Goal: Transaction & Acquisition: Purchase product/service

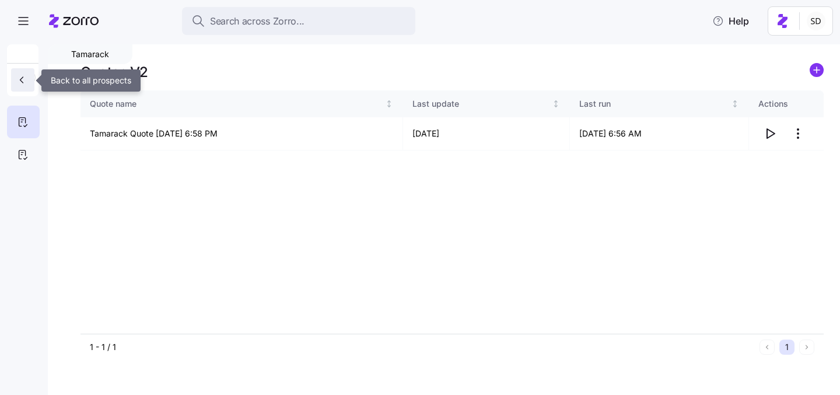
click at [20, 85] on icon "button" at bounding box center [22, 80] width 12 height 12
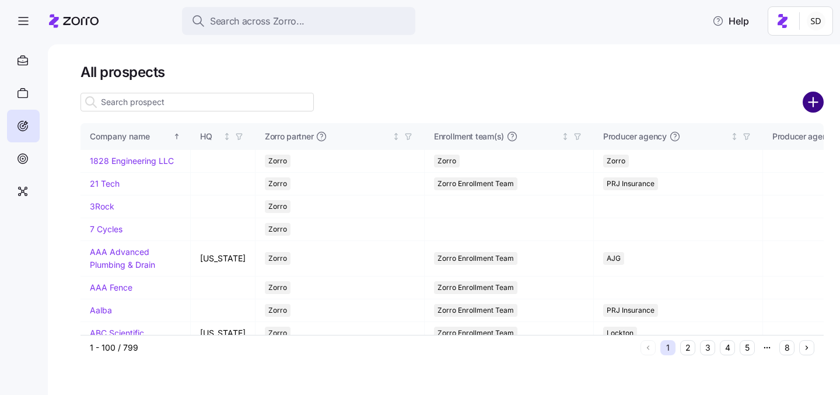
click at [817, 93] on circle "add icon" at bounding box center [813, 102] width 19 height 19
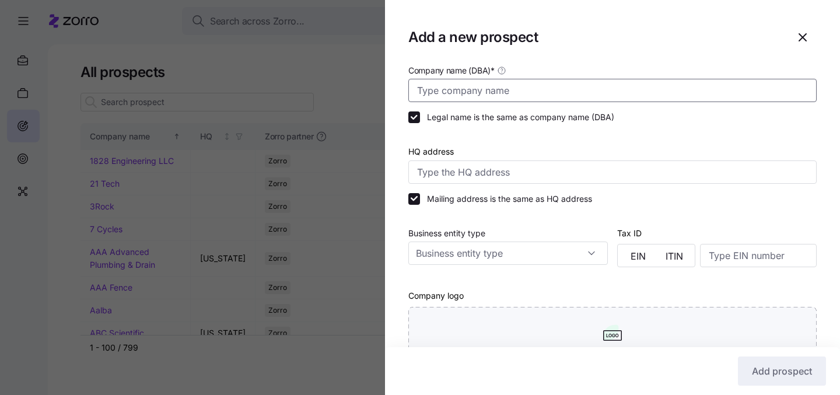
click at [680, 100] on input "Company name (DBA) *" at bounding box center [612, 90] width 408 height 23
type input "c"
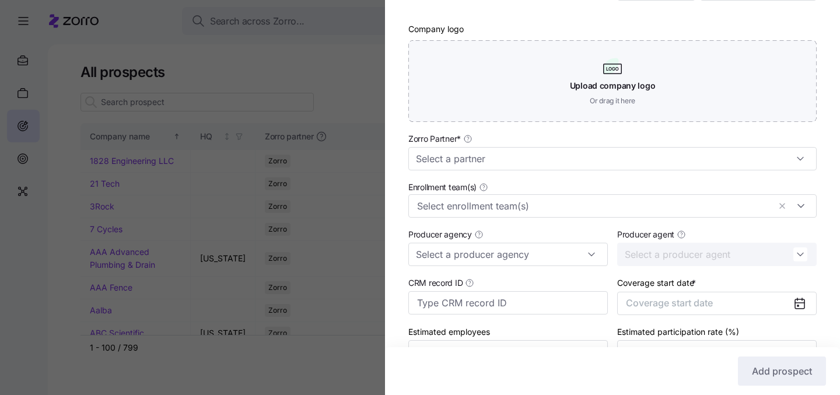
scroll to position [279, 0]
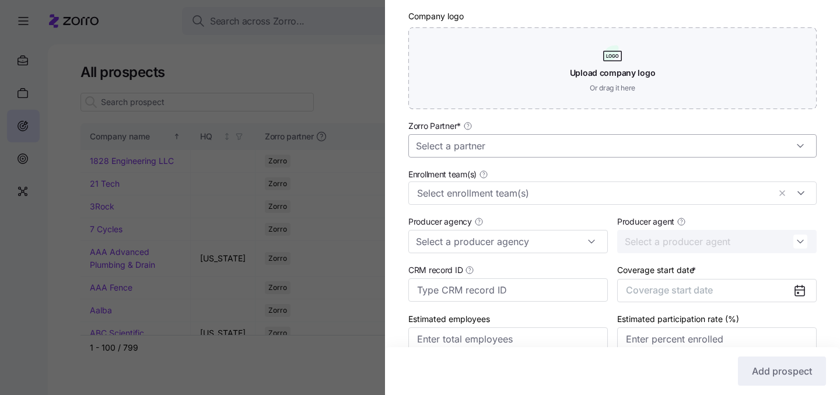
type input "Crane Creek Country Club"
click at [607, 146] on input "Zorro Partner *" at bounding box center [612, 145] width 408 height 23
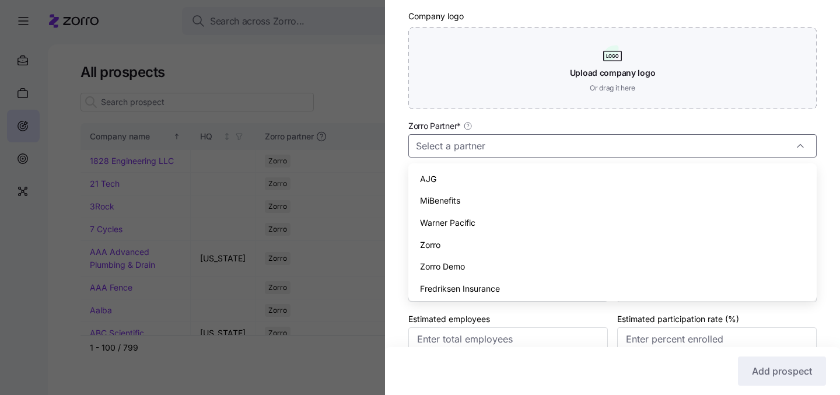
click at [450, 284] on span "Fredriksen Insurance" at bounding box center [460, 288] width 80 height 13
type input "Fredriksen Insurance"
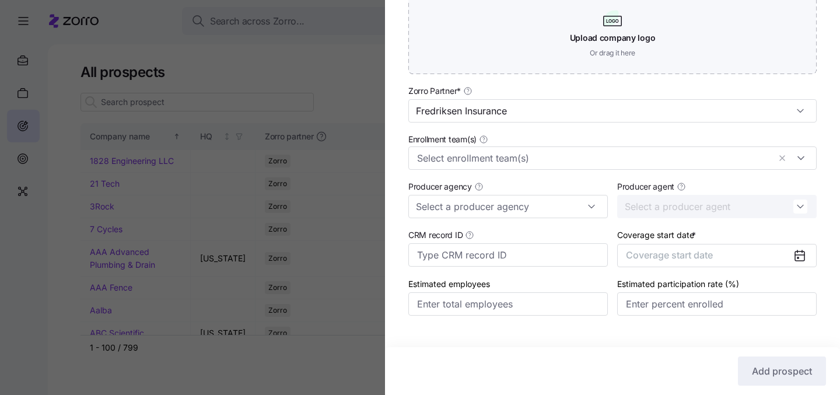
scroll to position [336, 0]
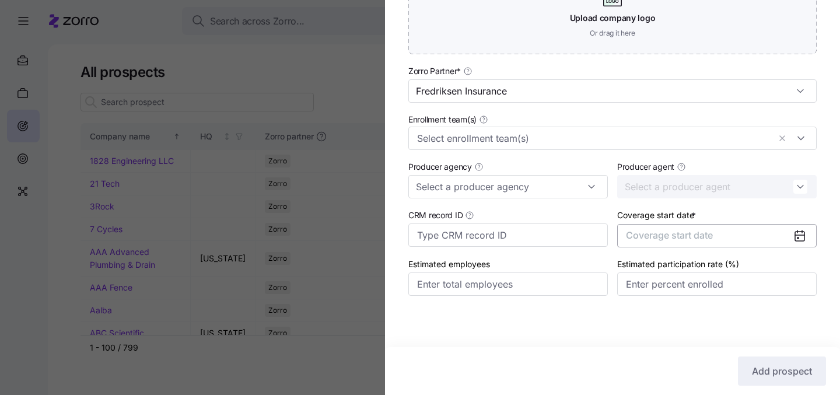
click at [659, 236] on span "Coverage start date" at bounding box center [669, 235] width 87 height 12
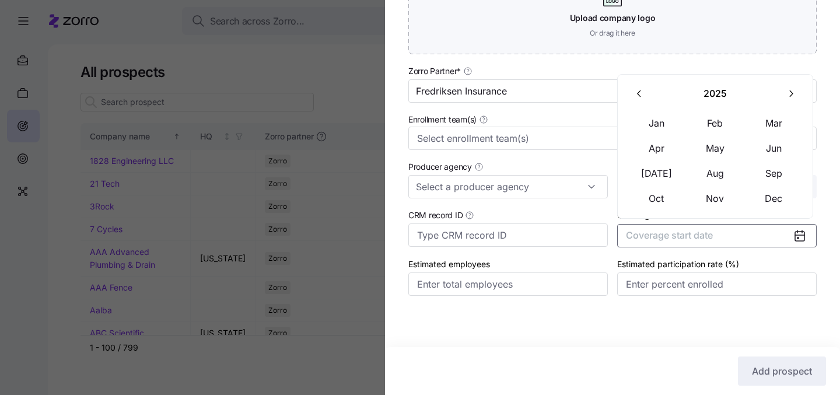
click at [785, 98] on icon "button" at bounding box center [790, 93] width 11 height 11
click at [642, 121] on button "Jan" at bounding box center [657, 123] width 58 height 25
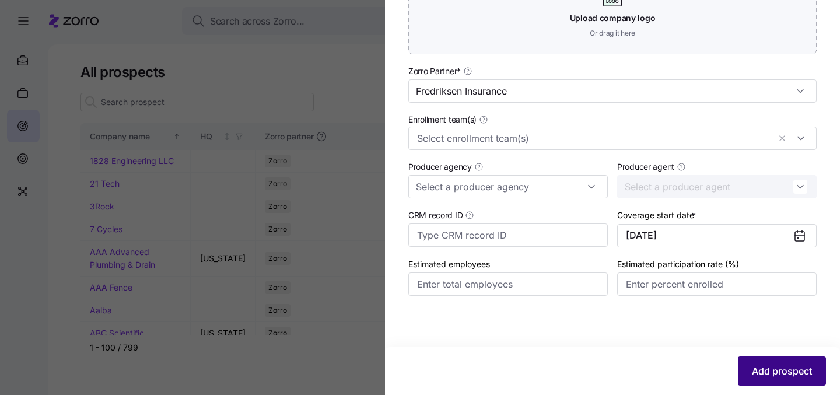
click at [760, 372] on span "Add prospect" at bounding box center [782, 371] width 60 height 14
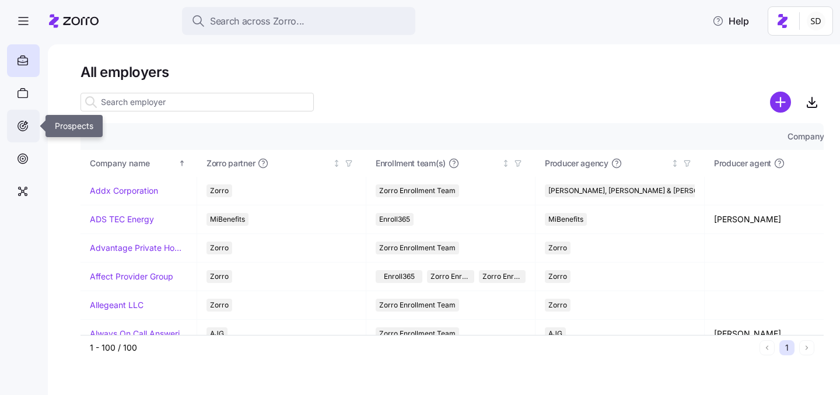
click at [23, 125] on icon at bounding box center [24, 125] width 2 height 2
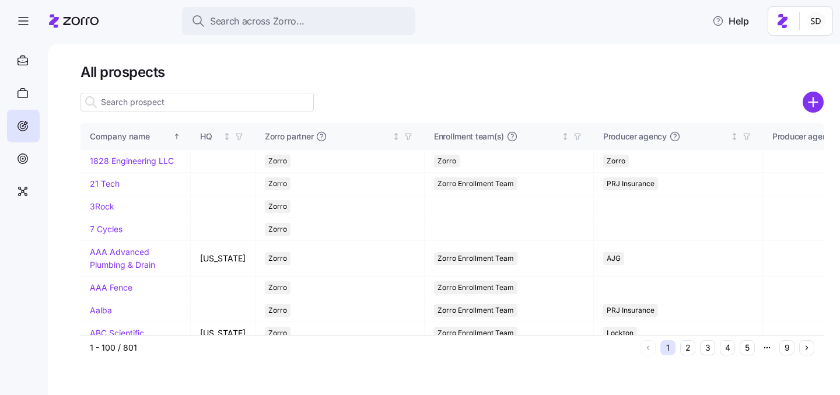
click at [127, 104] on input at bounding box center [197, 102] width 233 height 19
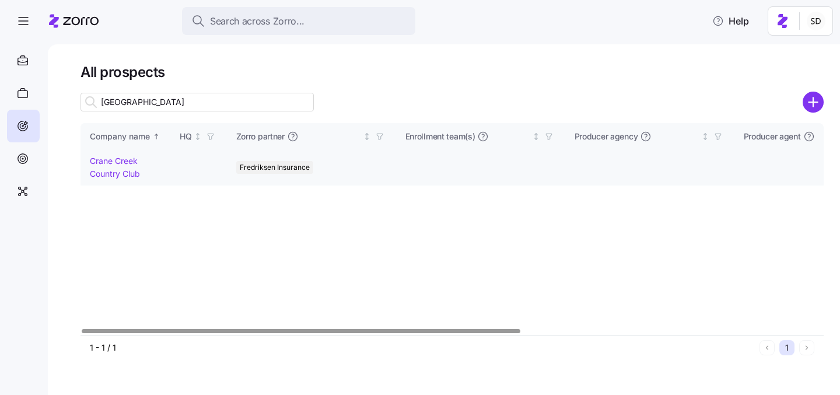
type input "Crane Creek"
click at [114, 162] on link "Crane Creek Country Club" at bounding box center [115, 167] width 50 height 23
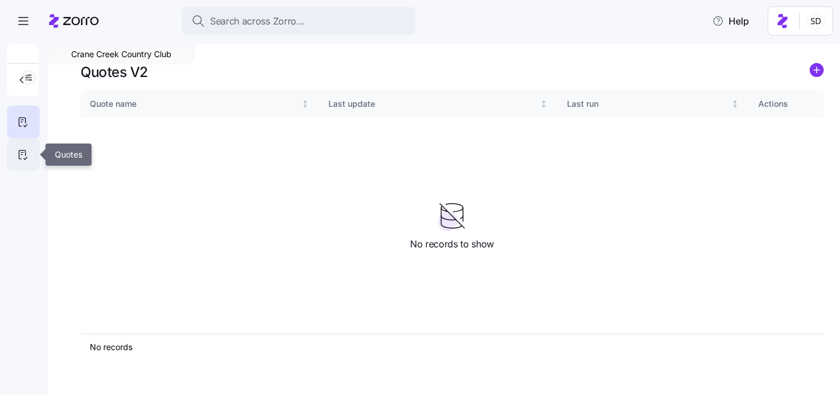
click at [25, 153] on icon at bounding box center [22, 155] width 13 height 14
click at [817, 68] on circle "add icon" at bounding box center [816, 70] width 13 height 13
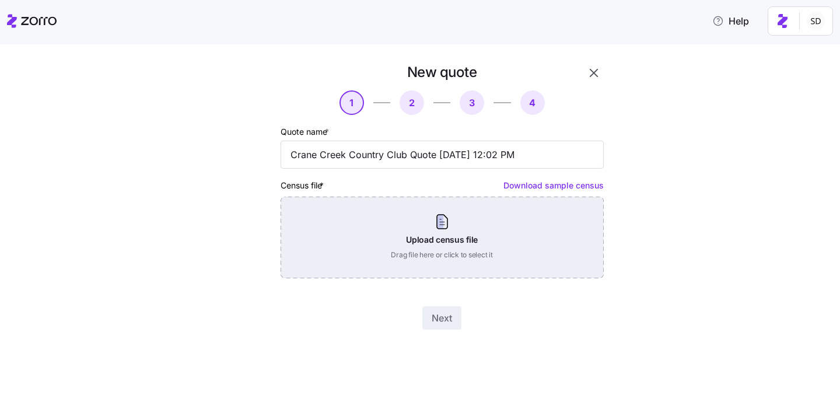
click at [441, 240] on div "Upload census file Drag file here or click to select it" at bounding box center [442, 238] width 323 height 82
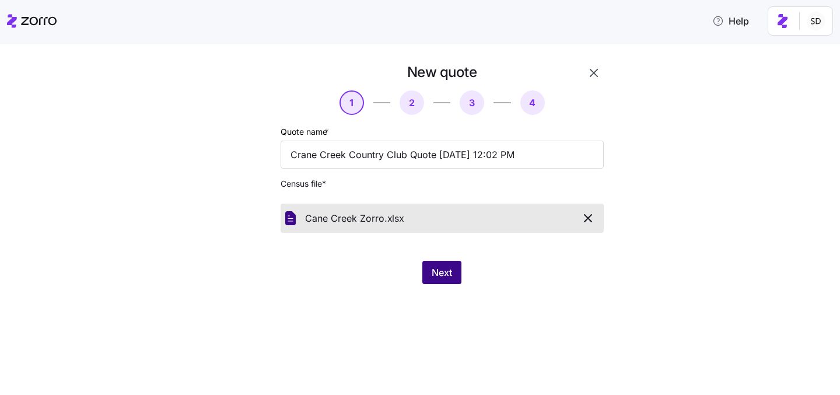
click at [439, 270] on span "Next" at bounding box center [442, 272] width 20 height 14
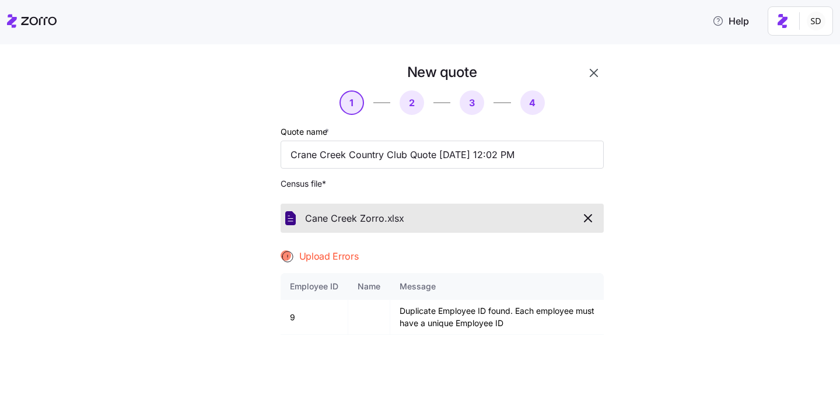
click at [740, 190] on div "New quote 1 2 3 4 Quote name * Crane Creek Country Club Quote 10/10/2025 12:02 …" at bounding box center [428, 288] width 791 height 450
click at [588, 216] on icon "button" at bounding box center [588, 218] width 14 height 14
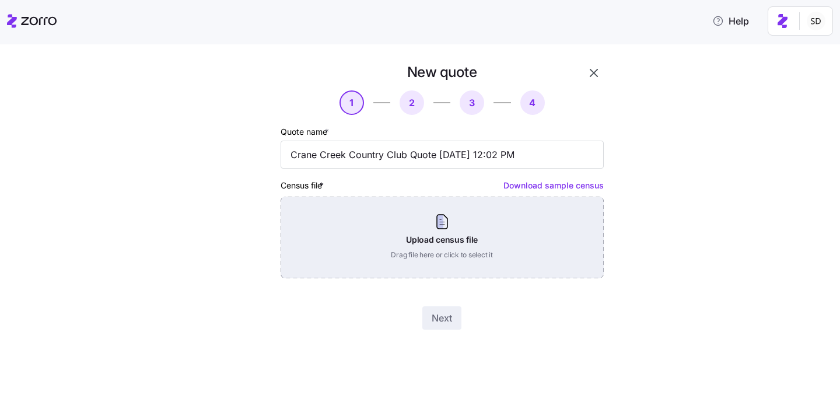
click at [432, 252] on div "Upload census file Drag file here or click to select it" at bounding box center [442, 238] width 323 height 82
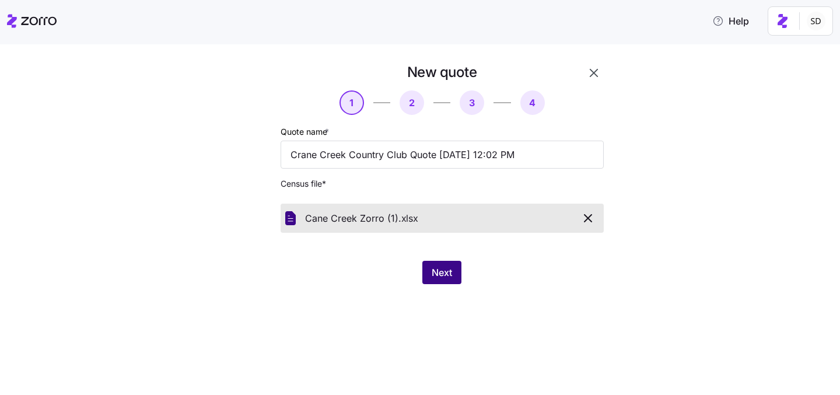
click at [436, 268] on span "Next" at bounding box center [442, 272] width 20 height 14
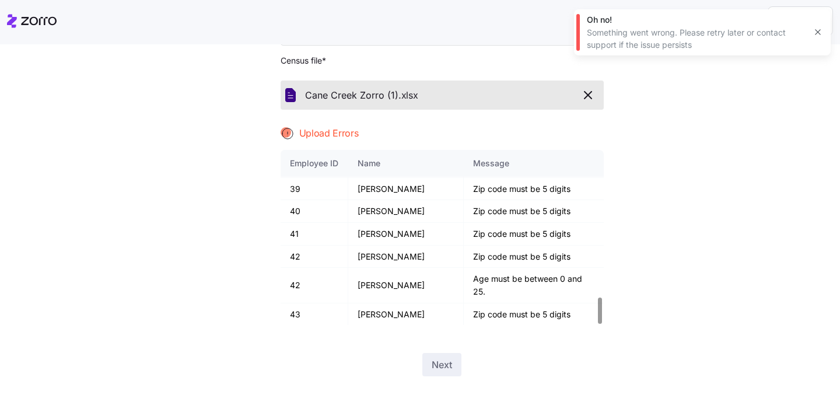
scroll to position [146, 0]
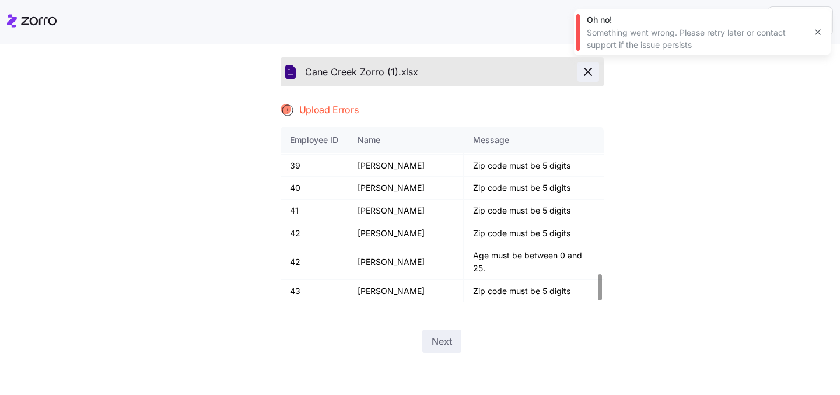
click at [588, 75] on icon "button" at bounding box center [588, 72] width 14 height 14
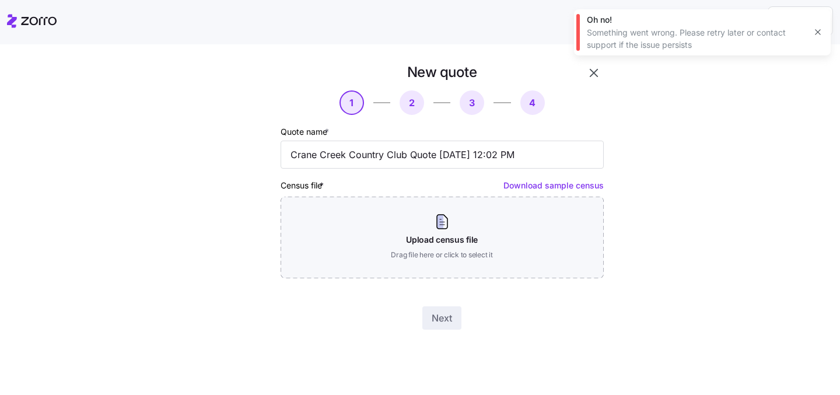
scroll to position [0, 0]
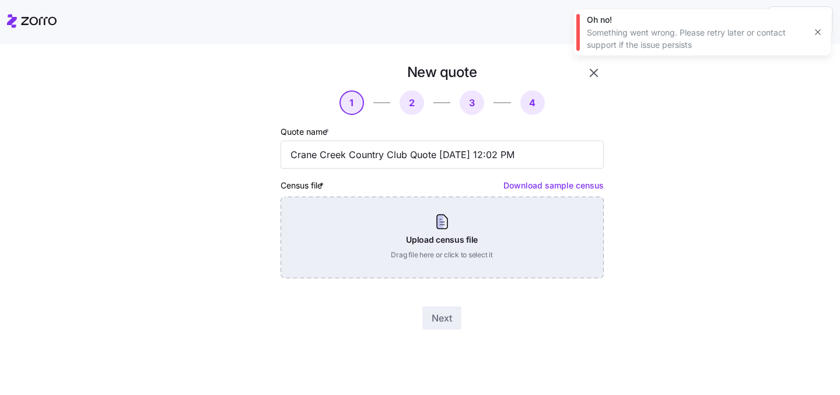
click at [431, 239] on div "Upload census file Drag file here or click to select it" at bounding box center [442, 238] width 323 height 82
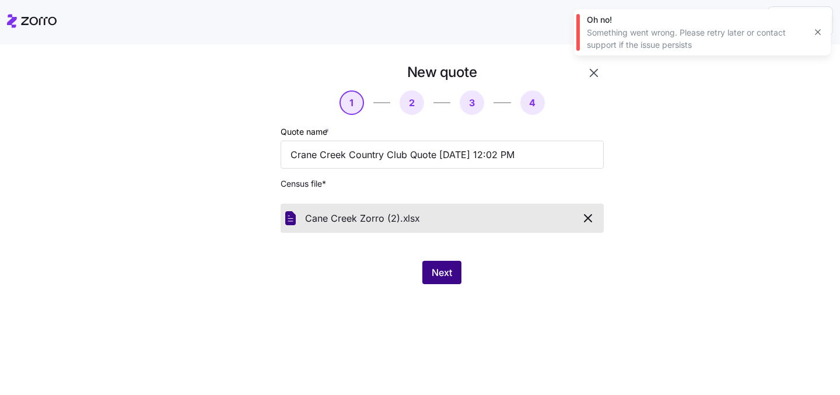
click at [445, 270] on span "Next" at bounding box center [442, 272] width 20 height 14
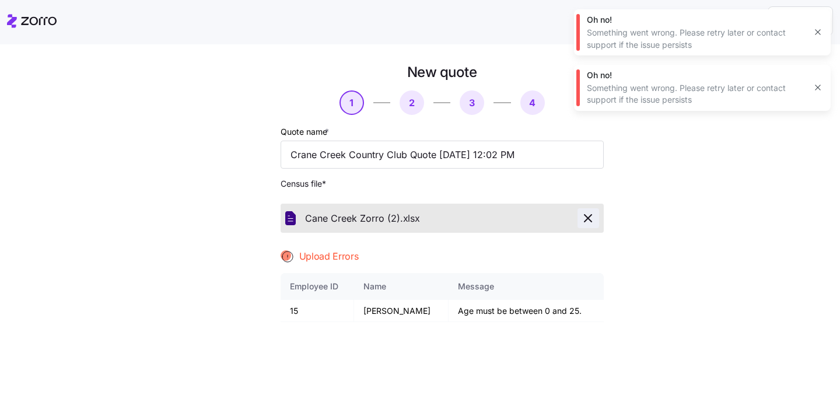
click at [593, 222] on icon "button" at bounding box center [588, 218] width 14 height 14
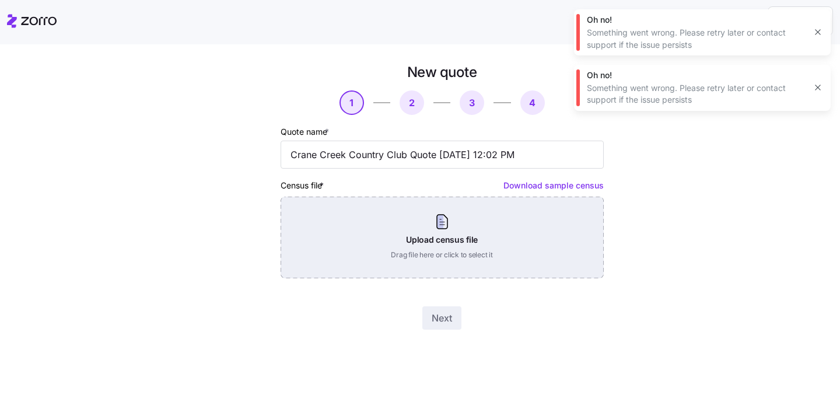
click at [446, 223] on div "Upload census file Drag file here or click to select it" at bounding box center [442, 238] width 323 height 82
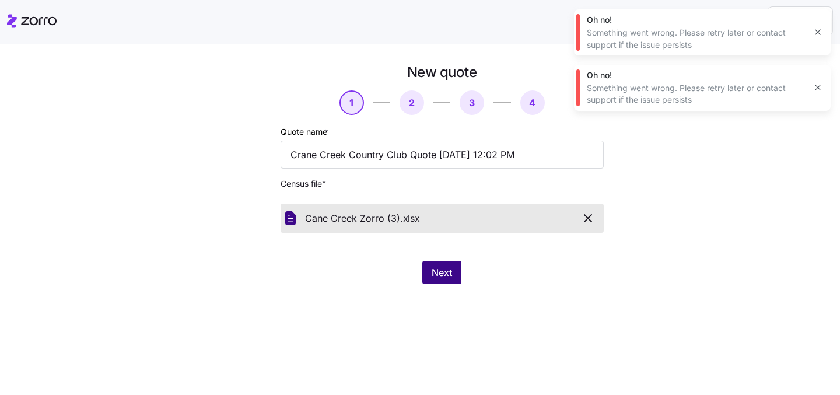
click at [432, 264] on button "Next" at bounding box center [441, 272] width 39 height 23
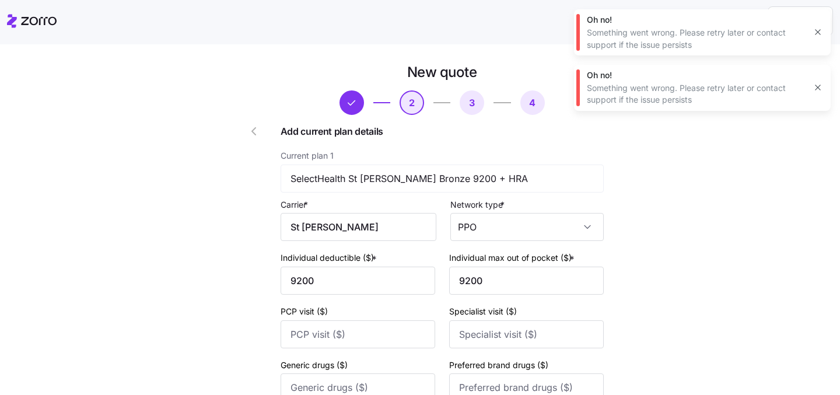
click at [818, 89] on icon "button" at bounding box center [817, 87] width 9 height 9
click at [819, 29] on icon "button" at bounding box center [817, 31] width 9 height 9
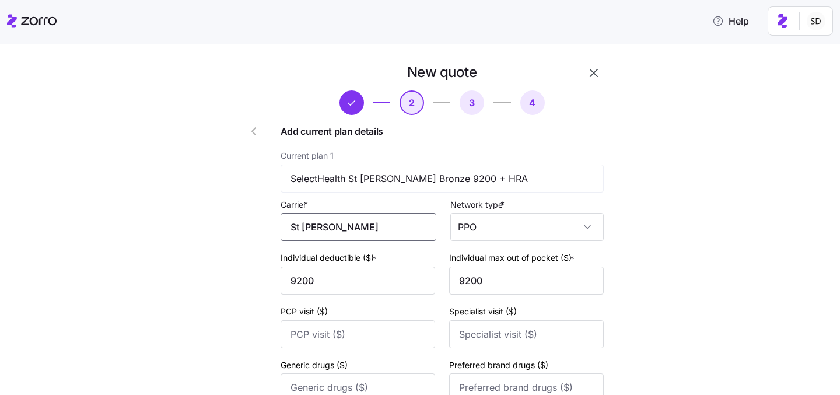
click at [413, 223] on input "St Alphonsus" at bounding box center [359, 227] width 156 height 28
click at [304, 231] on input "St Alphonsus" at bounding box center [359, 227] width 156 height 28
click at [385, 235] on input "Saint Alphonsus" at bounding box center [359, 227] width 156 height 28
click at [326, 227] on input "Saint Alphonsus" at bounding box center [359, 227] width 156 height 28
click at [321, 228] on input "Saint Alphonsus" at bounding box center [359, 227] width 156 height 28
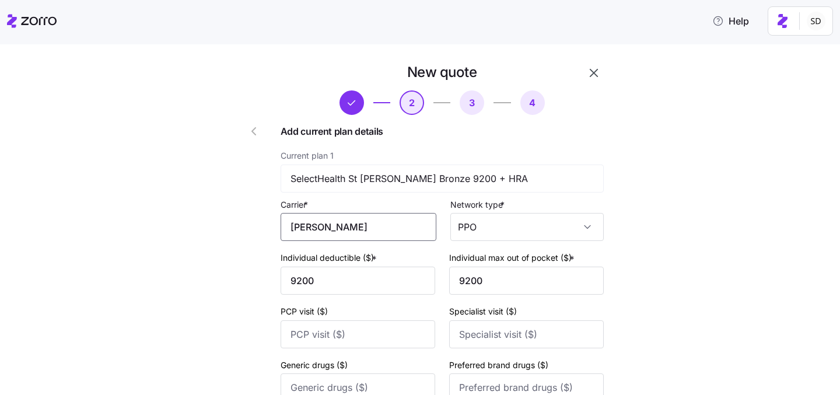
click at [356, 233] on input "Alphonsus" at bounding box center [359, 227] width 156 height 28
click at [596, 258] on div "Individual max out of pocket ($) * 9200" at bounding box center [526, 272] width 155 height 44
type input "Saint Alphonsus"
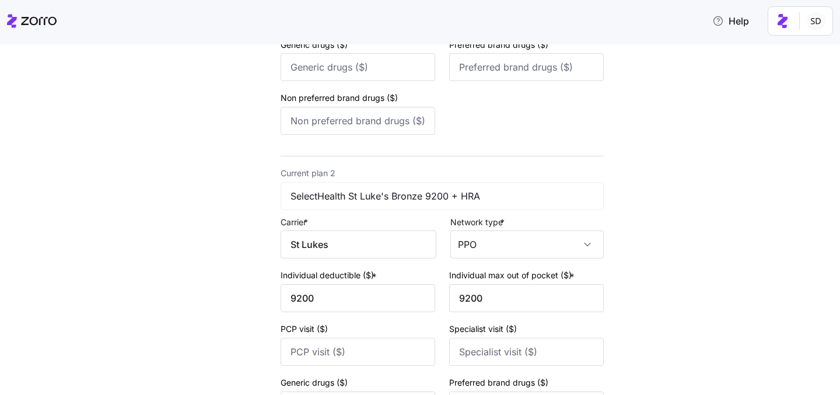
scroll to position [412, 0]
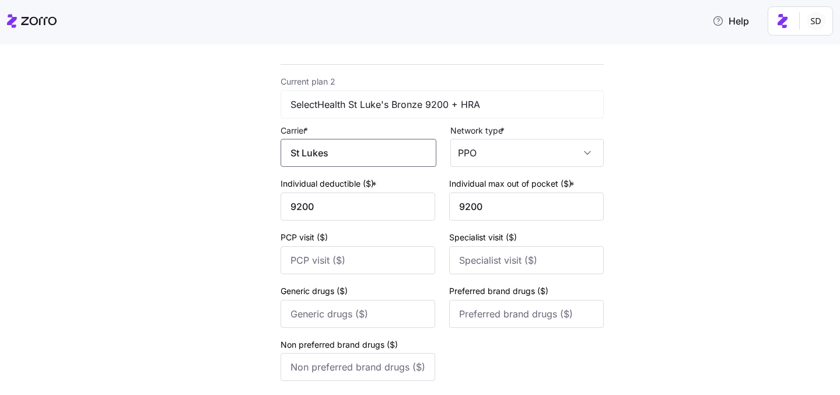
click at [355, 160] on input "St Lukes" at bounding box center [359, 153] width 156 height 28
click at [303, 155] on input "St Lukes" at bounding box center [359, 153] width 156 height 28
click at [359, 155] on input "St. Lukes" at bounding box center [359, 153] width 156 height 28
click at [366, 213] on span "St. Luke's Health Plan" at bounding box center [347, 216] width 96 height 15
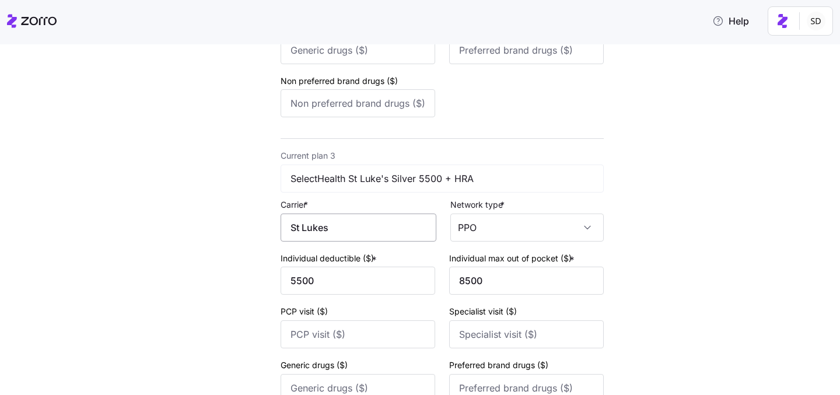
scroll to position [679, 0]
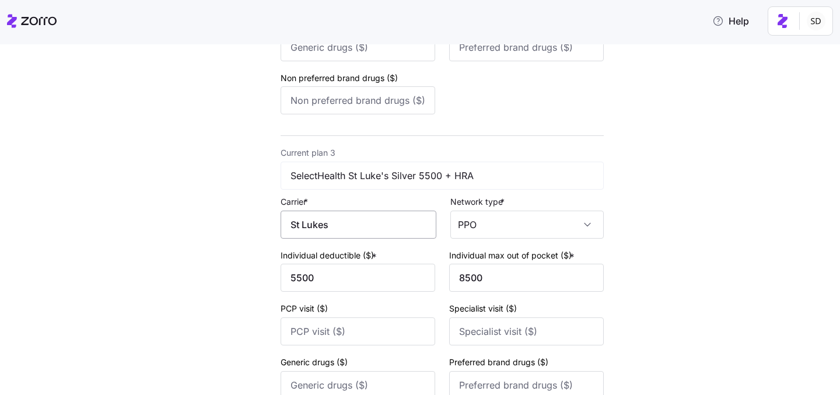
type input "St. Luke's Health Plan"
click at [361, 222] on input "St Lukes" at bounding box center [359, 225] width 156 height 28
click at [305, 231] on input "St Lukes H" at bounding box center [359, 225] width 156 height 28
click at [379, 228] on input "St. Lukes H" at bounding box center [359, 225] width 156 height 28
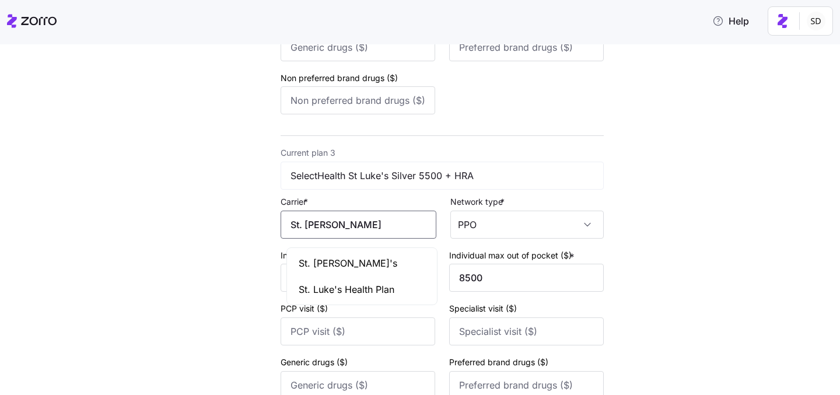
click at [371, 289] on span "St. Luke's Health Plan" at bounding box center [347, 289] width 96 height 15
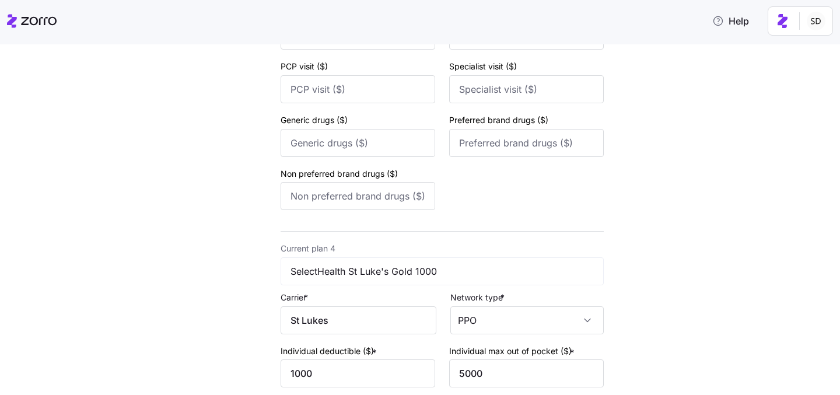
scroll to position [955, 0]
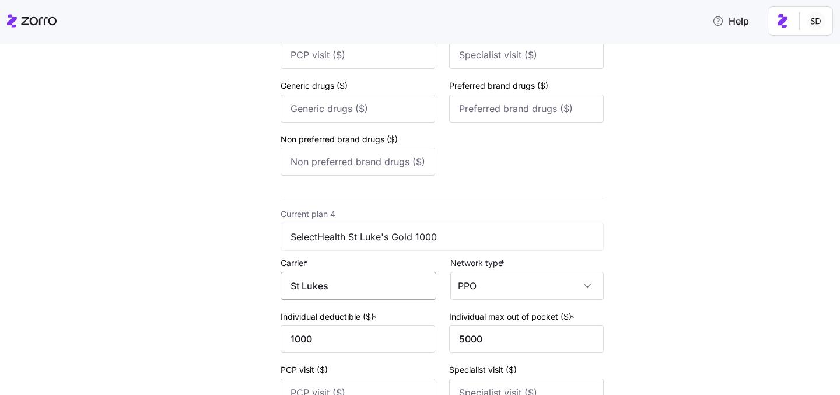
type input "St. Luke's Health Plan"
click at [370, 290] on input "St Lukes" at bounding box center [359, 286] width 156 height 28
click at [307, 295] on input "St Lukes" at bounding box center [359, 286] width 156 height 28
click at [331, 293] on input "St. Lukes" at bounding box center [359, 286] width 156 height 28
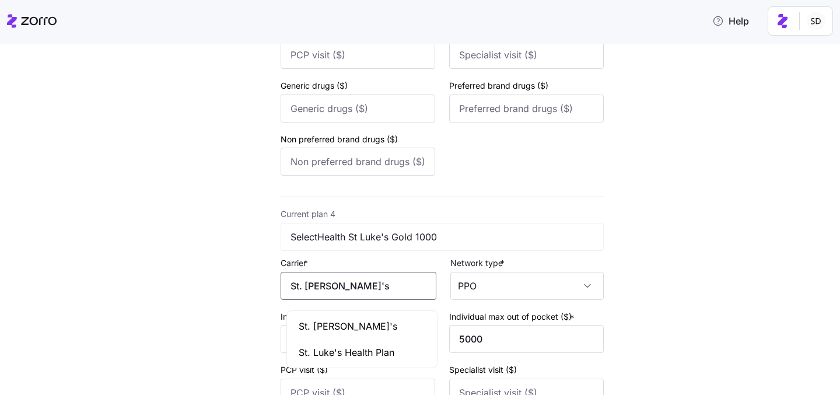
click at [352, 346] on span "St. Luke's Health Plan" at bounding box center [347, 352] width 96 height 15
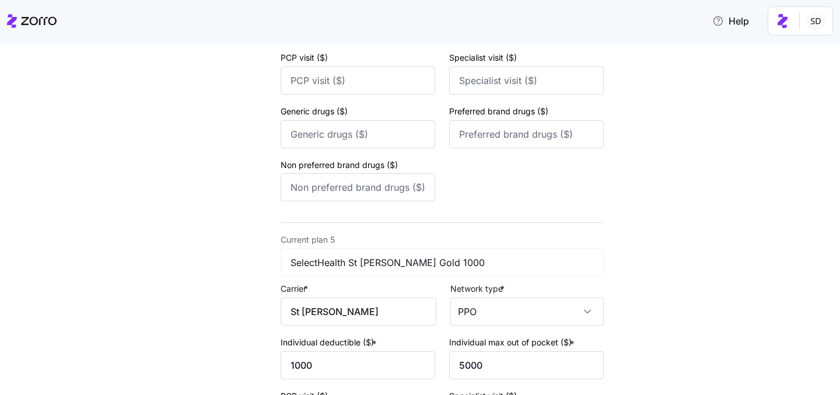
scroll to position [1306, 0]
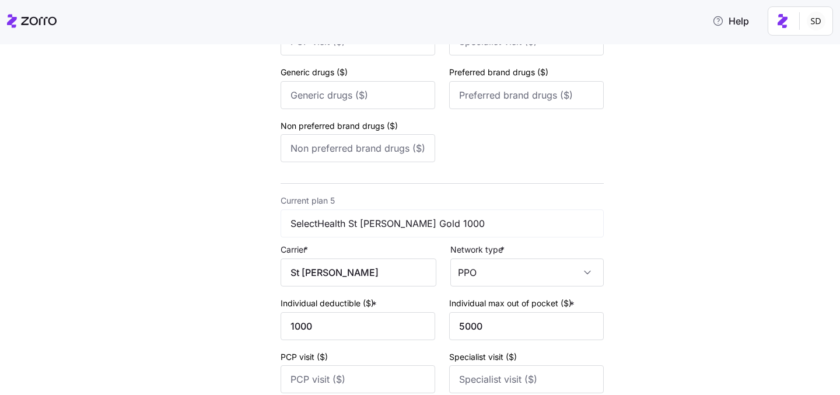
type input "St. Luke's Health Plan"
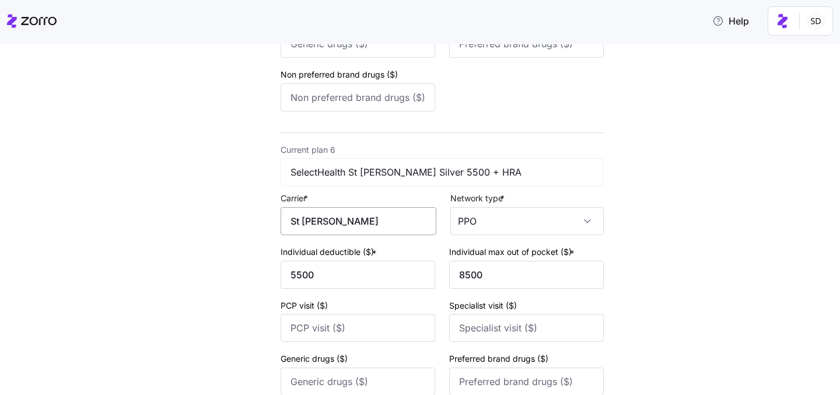
scroll to position [1698, 0]
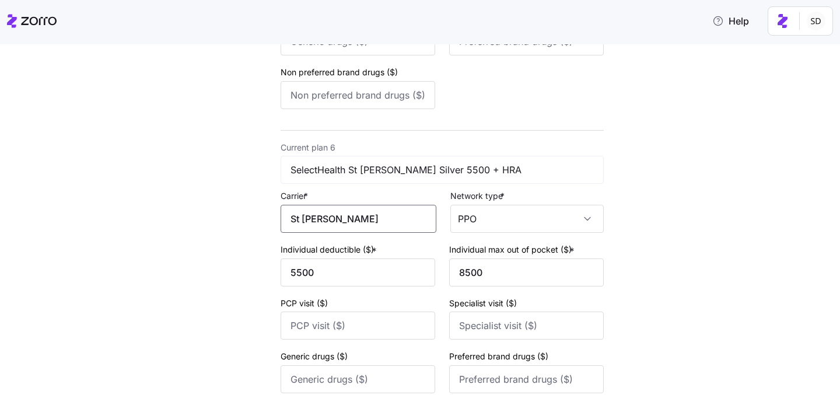
click at [356, 233] on input "St Alphonsus" at bounding box center [359, 219] width 156 height 28
drag, startPoint x: 356, startPoint y: 234, endPoint x: 302, endPoint y: 234, distance: 54.8
click at [302, 233] on input "St Alphonsus" at bounding box center [359, 219] width 156 height 28
type input "St Alphonsus"
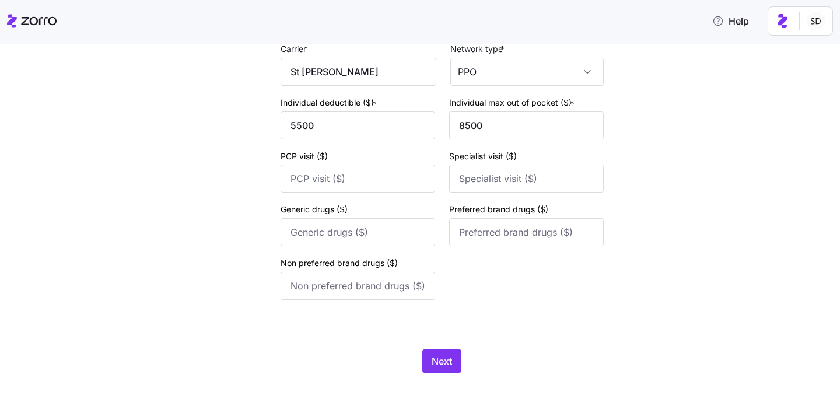
scroll to position [1875, 0]
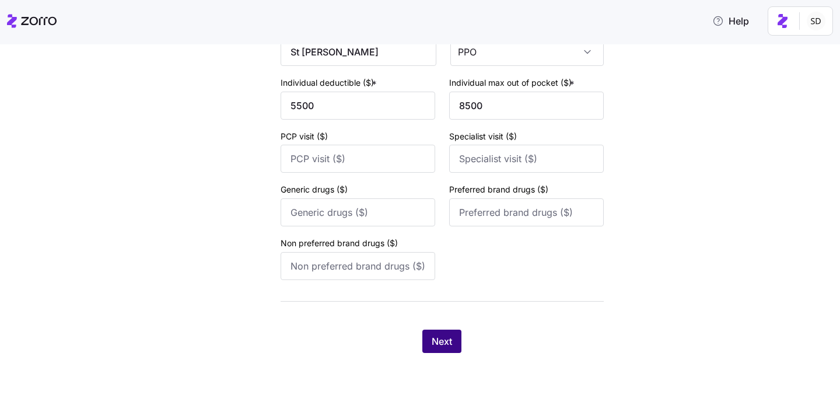
click at [442, 344] on span "Next" at bounding box center [442, 341] width 20 height 14
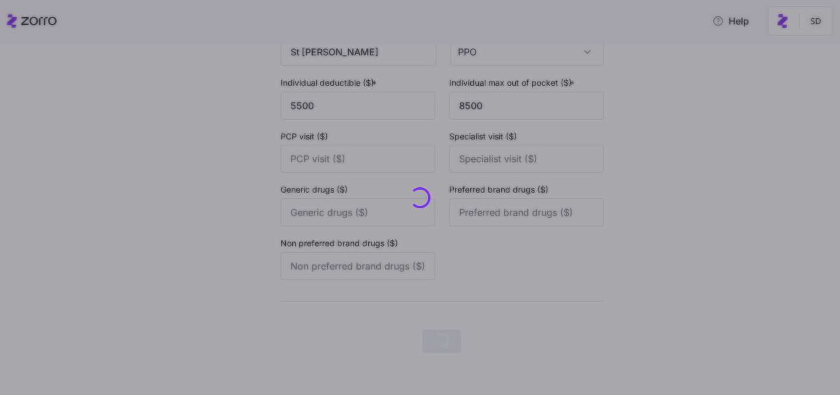
scroll to position [0, 0]
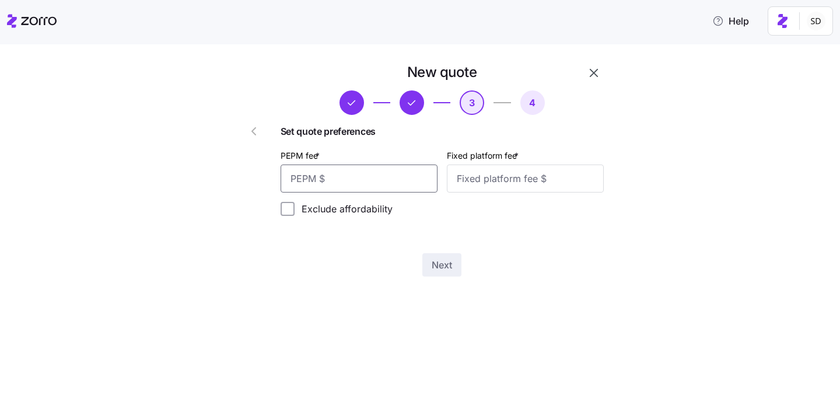
click at [379, 181] on input "PEPM fee *" at bounding box center [359, 179] width 157 height 28
type input "55"
click at [504, 184] on input "Fixed platform fee *" at bounding box center [525, 179] width 157 height 28
type input "100"
click at [754, 127] on div "New quote 3 4 Set quote preferences PEPM fee * 55 Fixed platform fee * 100 Excl…" at bounding box center [428, 177] width 791 height 228
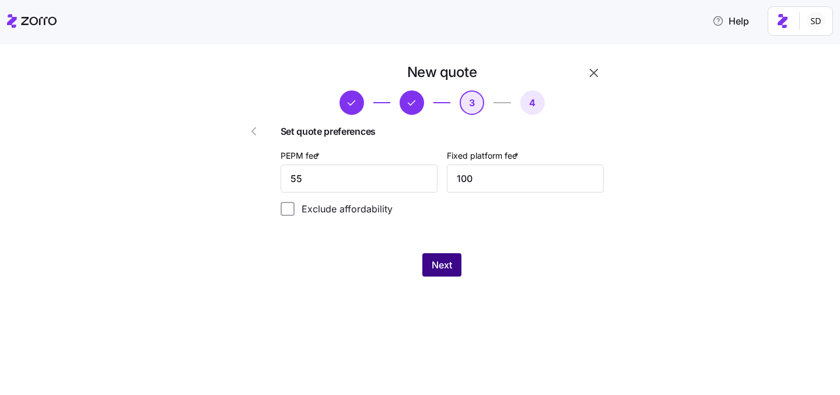
click at [437, 267] on span "Next" at bounding box center [442, 265] width 20 height 14
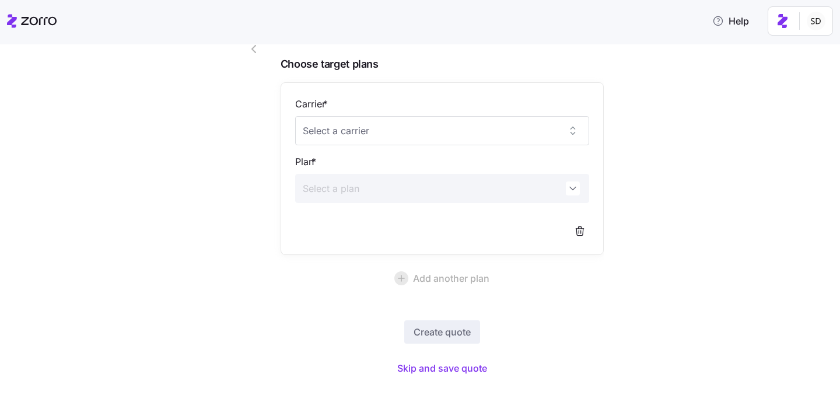
scroll to position [107, 0]
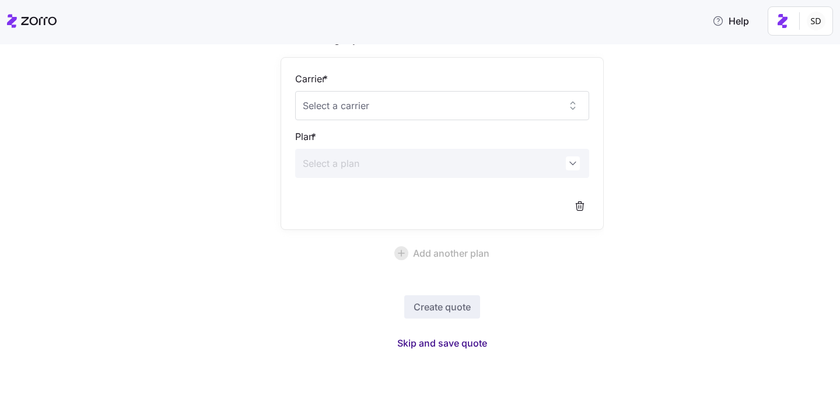
click at [444, 341] on span "Skip and save quote" at bounding box center [442, 343] width 90 height 14
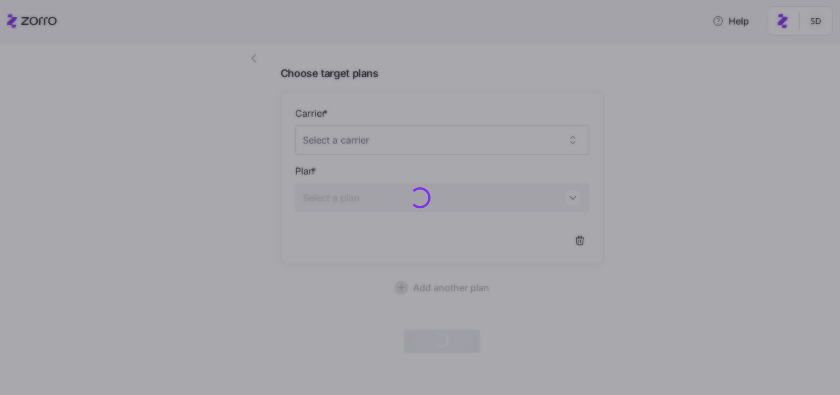
scroll to position [72, 0]
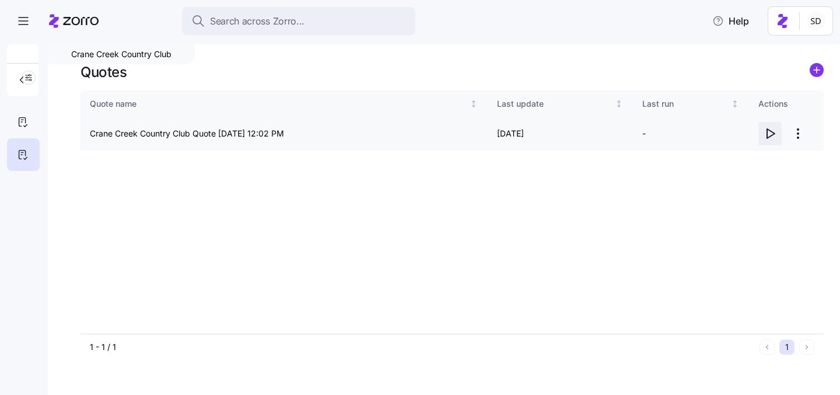
click at [773, 132] on icon "button" at bounding box center [771, 133] width 8 height 9
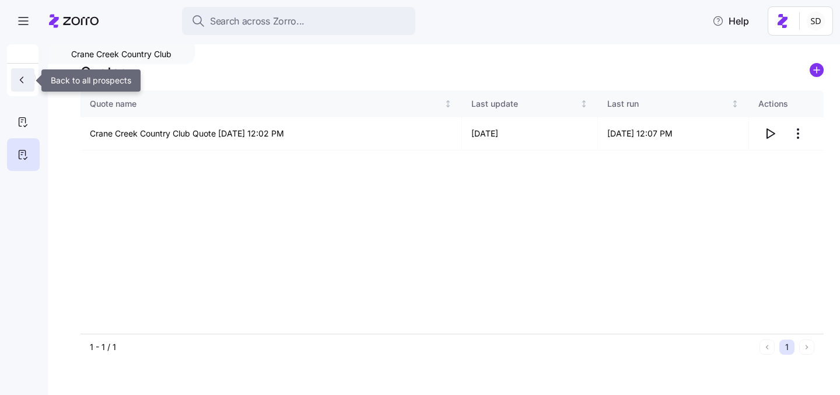
click at [16, 83] on icon "button" at bounding box center [22, 80] width 12 height 12
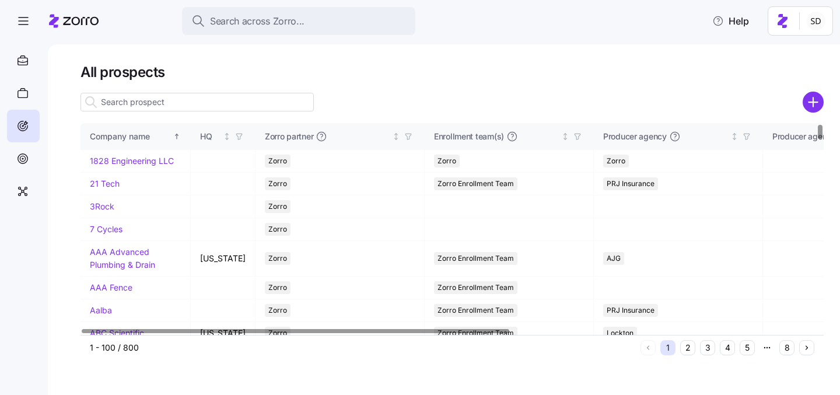
click at [814, 102] on icon "add icon" at bounding box center [813, 102] width 9 height 0
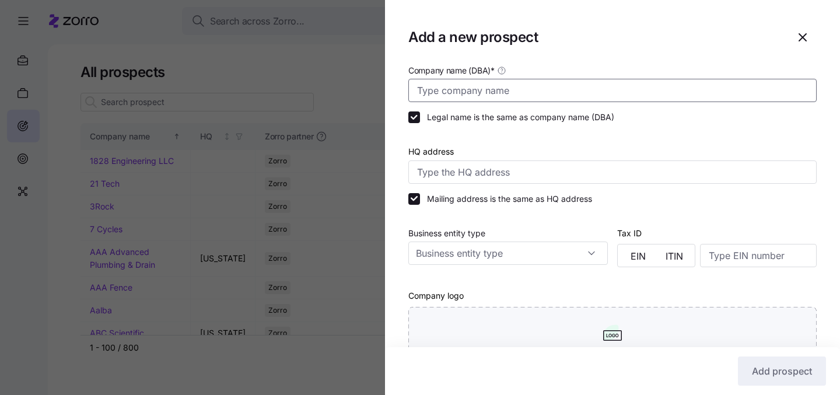
click at [506, 92] on input "Company name (DBA) *" at bounding box center [612, 90] width 408 height 23
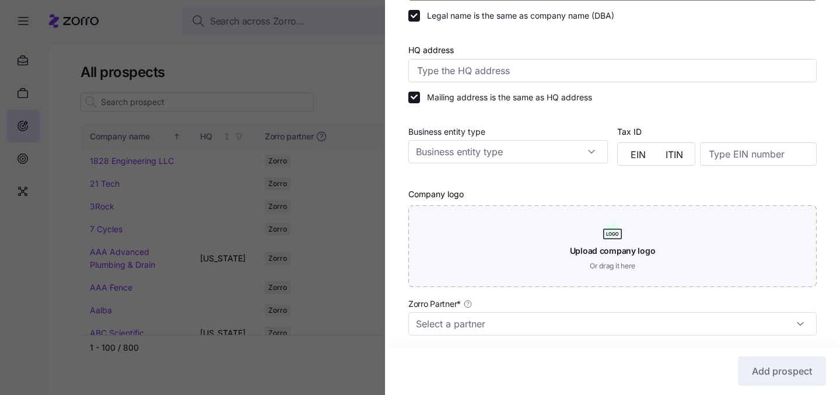
scroll to position [295, 0]
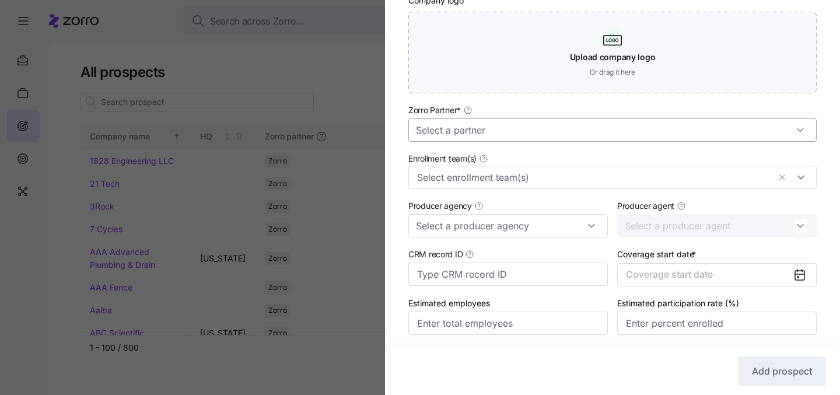
type input "Duplar Catering"
click at [561, 134] on input "Zorro Partner *" at bounding box center [612, 129] width 408 height 23
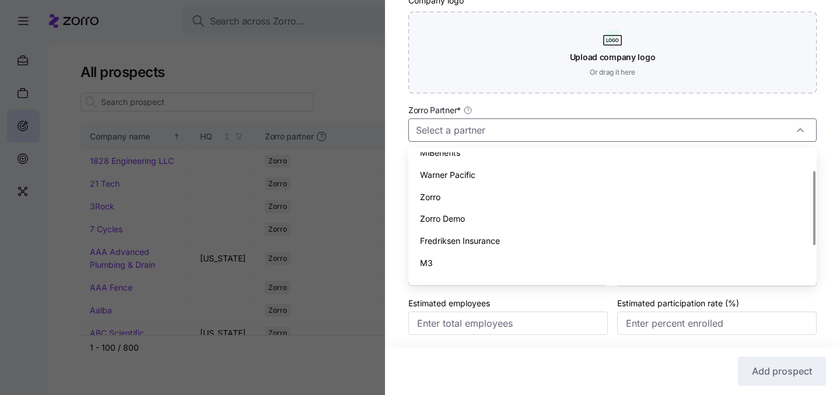
scroll to position [32, 0]
click at [432, 197] on span "Zorro" at bounding box center [430, 197] width 20 height 13
type input "Zorro"
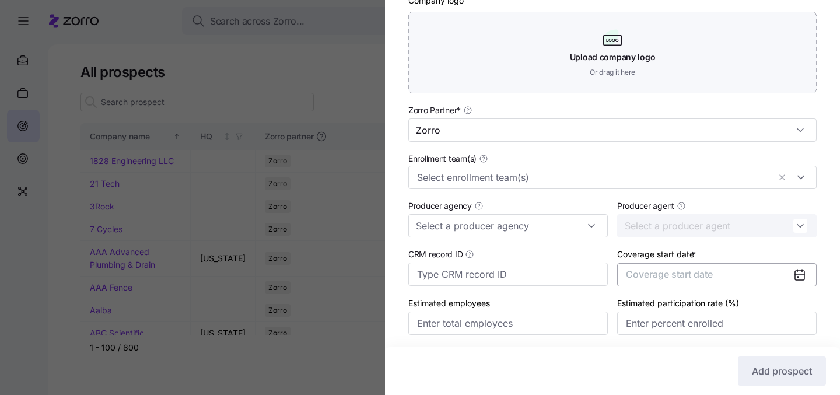
scroll to position [336, 0]
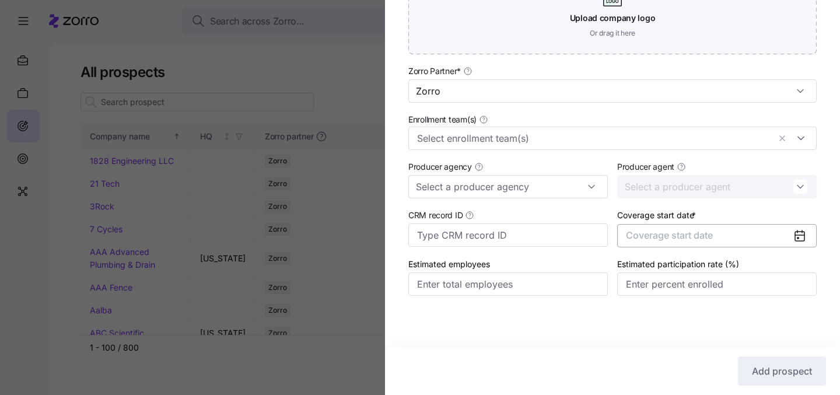
click at [694, 239] on span "Coverage start date" at bounding box center [669, 235] width 87 height 12
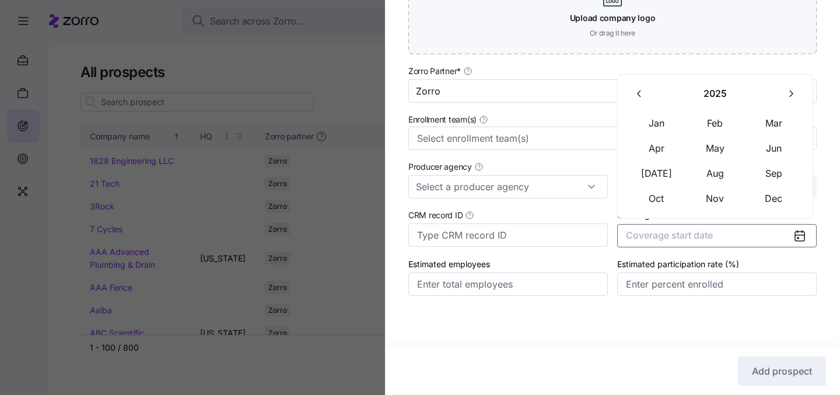
click at [795, 95] on icon "button" at bounding box center [790, 93] width 11 height 11
click at [650, 91] on button "button" at bounding box center [639, 94] width 25 height 25
click at [792, 92] on icon "button" at bounding box center [790, 93] width 11 height 11
click at [663, 113] on button "Jan" at bounding box center [657, 123] width 58 height 25
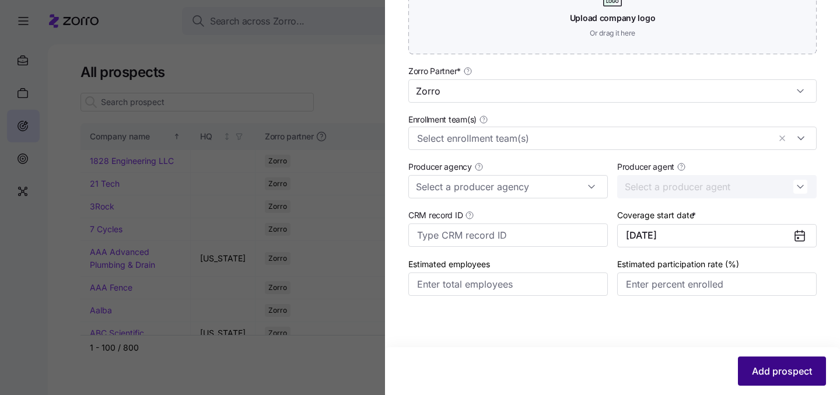
click at [764, 369] on span "Add prospect" at bounding box center [782, 371] width 60 height 14
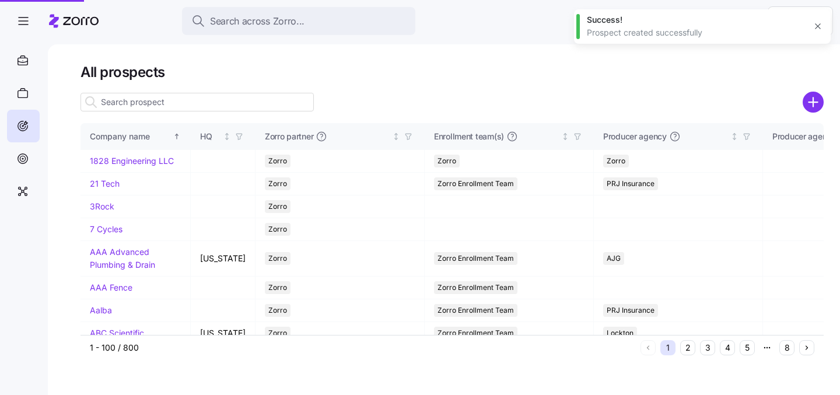
click at [131, 99] on div at bounding box center [420, 197] width 840 height 395
click at [123, 105] on div at bounding box center [420, 197] width 840 height 395
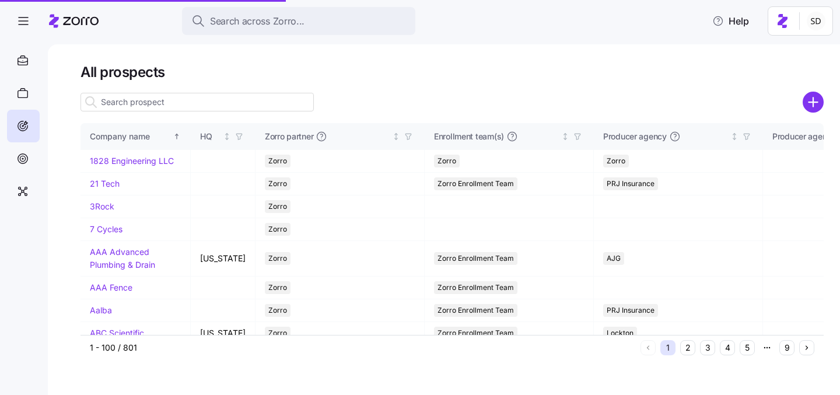
click at [122, 104] on input at bounding box center [197, 102] width 233 height 19
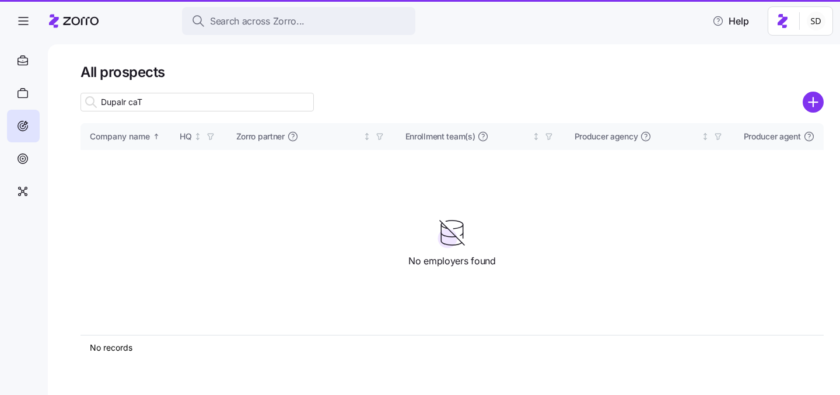
click at [139, 105] on input "Dupalr caT" at bounding box center [197, 102] width 233 height 19
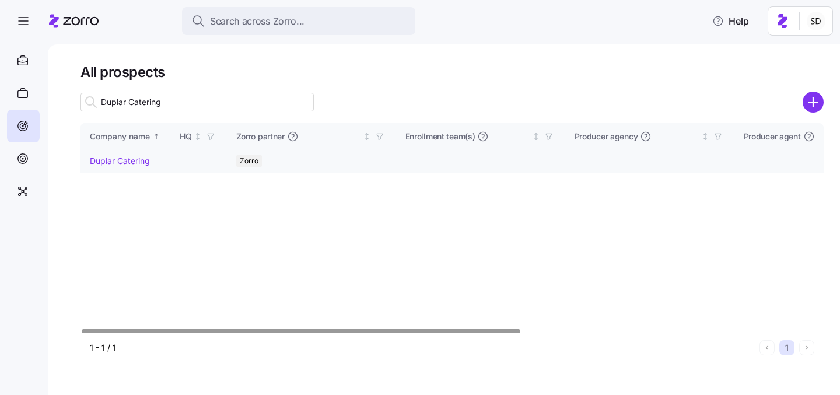
type input "Duplar Catering"
click at [117, 162] on link "Duplar Catering" at bounding box center [120, 161] width 60 height 10
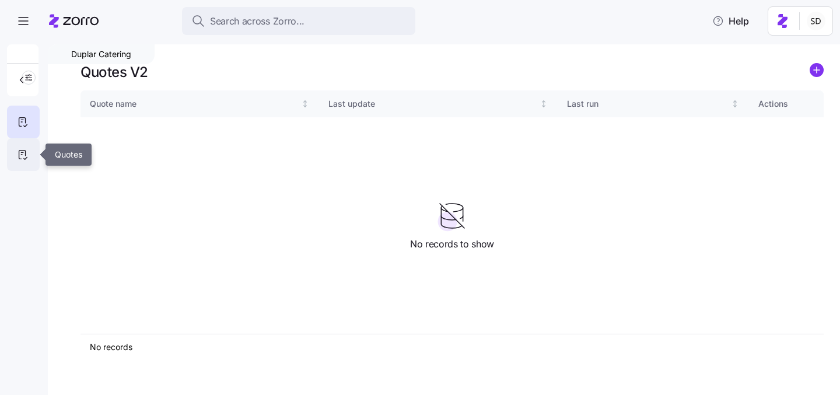
click at [27, 160] on icon at bounding box center [22, 155] width 13 height 14
click at [817, 73] on circle "add icon" at bounding box center [816, 70] width 13 height 13
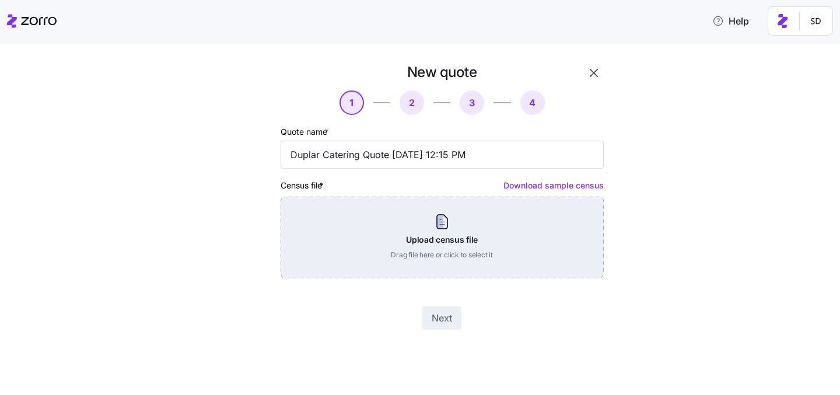
click at [453, 229] on div "Upload census file Drag file here or click to select it" at bounding box center [442, 238] width 323 height 82
click at [428, 243] on div "Upload census file Drag file here or click to select it" at bounding box center [442, 238] width 323 height 82
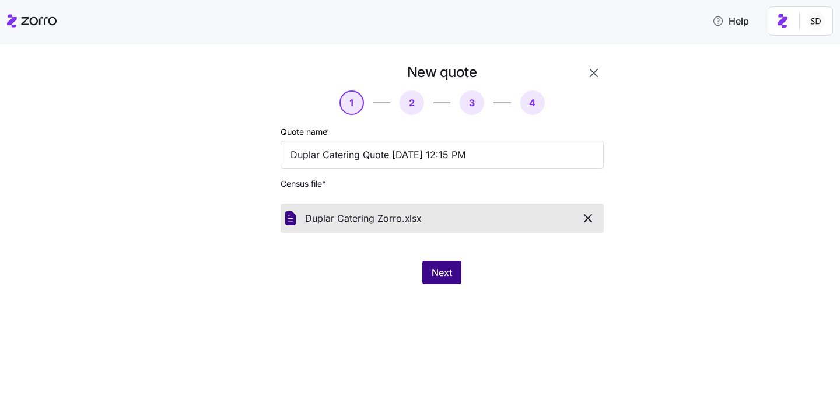
click at [434, 270] on span "Next" at bounding box center [442, 272] width 20 height 14
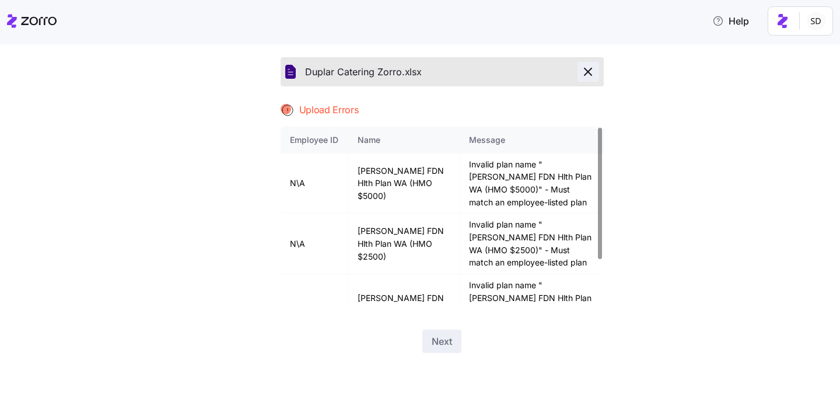
click at [587, 72] on icon "button" at bounding box center [588, 72] width 14 height 14
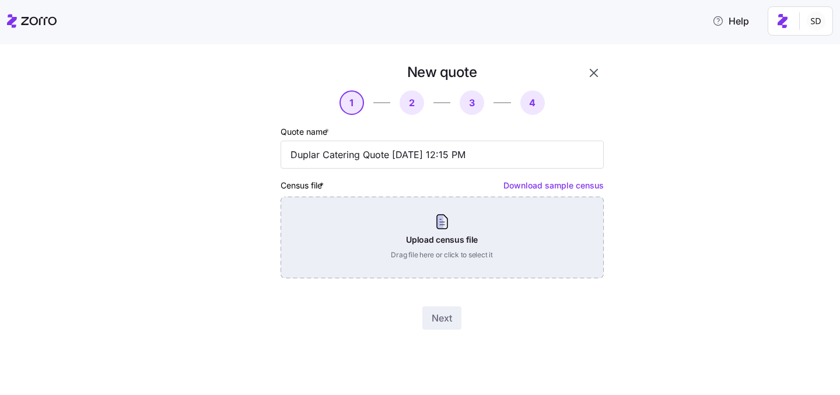
click at [445, 246] on div "Upload census file Drag file here or click to select it" at bounding box center [442, 238] width 323 height 82
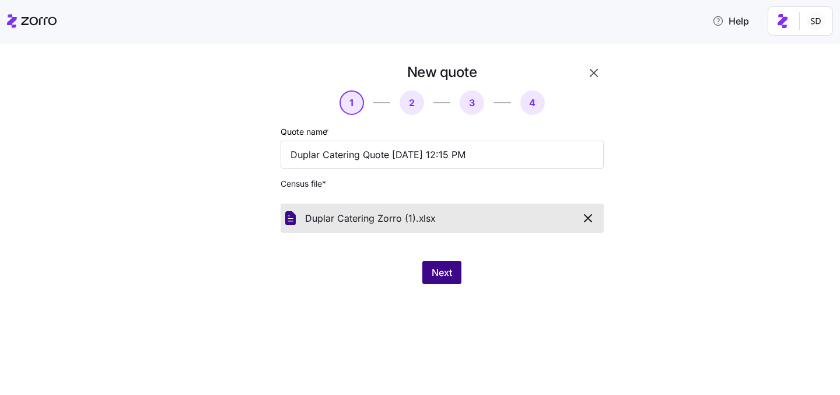
click at [435, 272] on span "Next" at bounding box center [442, 272] width 20 height 14
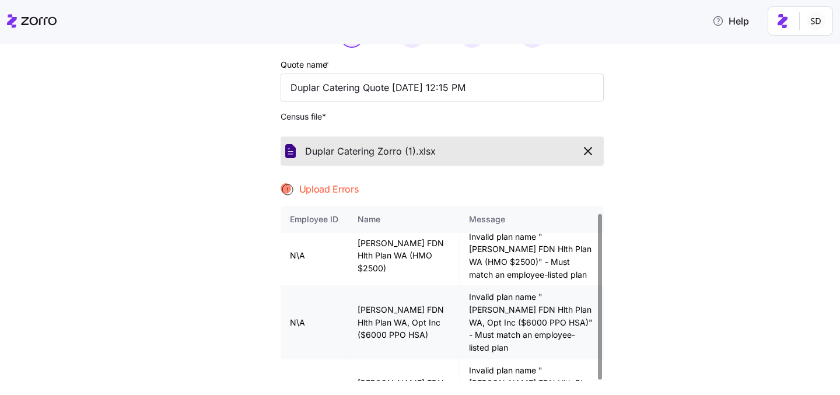
scroll to position [146, 0]
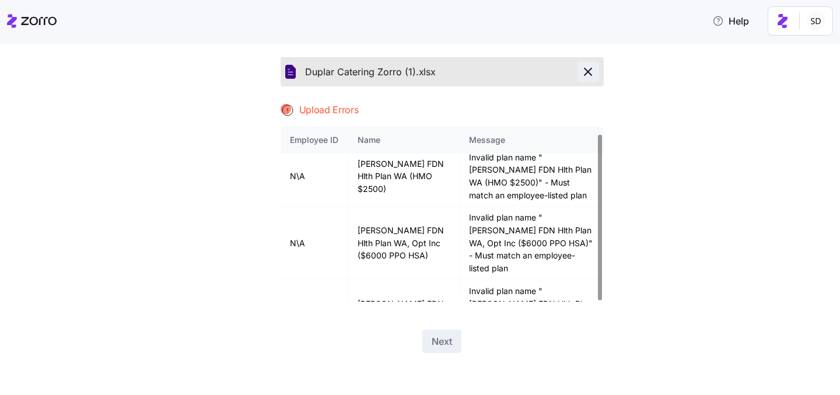
click at [584, 68] on icon "button" at bounding box center [588, 72] width 14 height 14
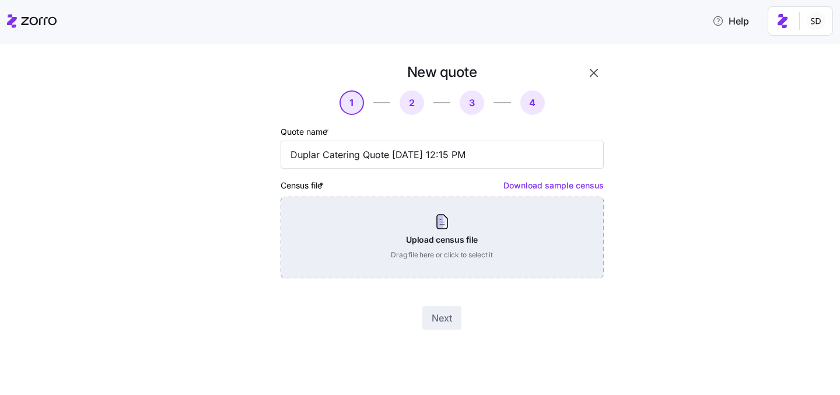
click at [438, 230] on div "Upload census file Drag file here or click to select it" at bounding box center [442, 238] width 323 height 82
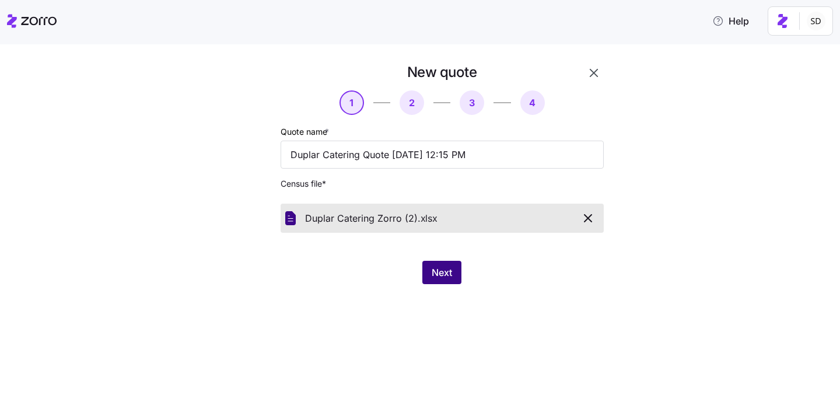
click at [436, 267] on span "Next" at bounding box center [442, 272] width 20 height 14
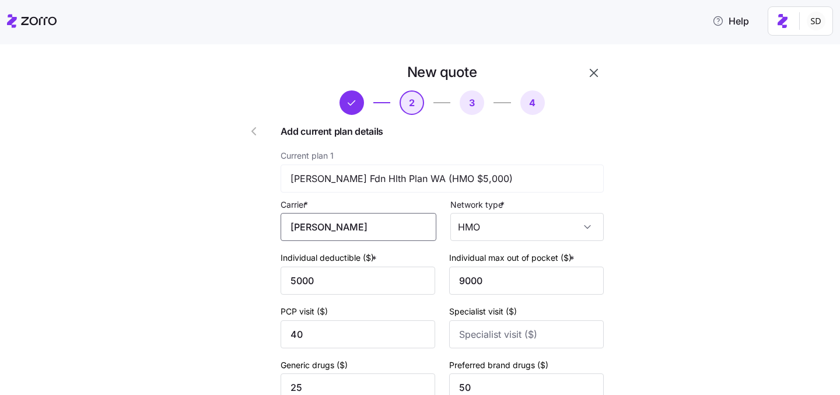
click at [380, 233] on input "KAISER" at bounding box center [359, 227] width 156 height 28
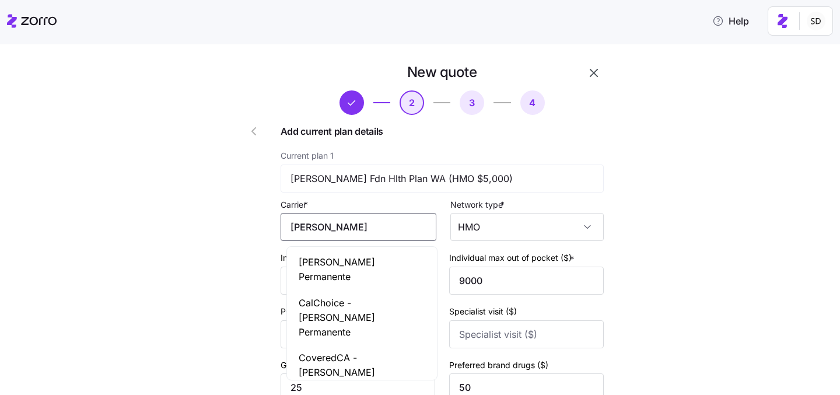
click at [363, 263] on span "Kaiser Permanente" at bounding box center [362, 269] width 127 height 29
type input "Kaiser Permanente"
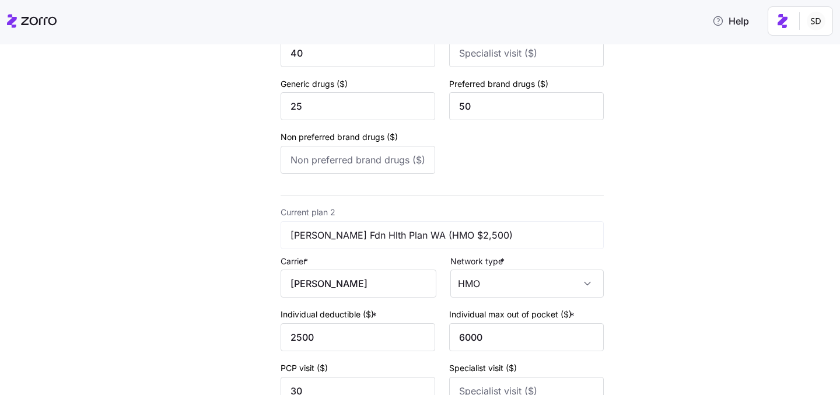
scroll to position [295, 0]
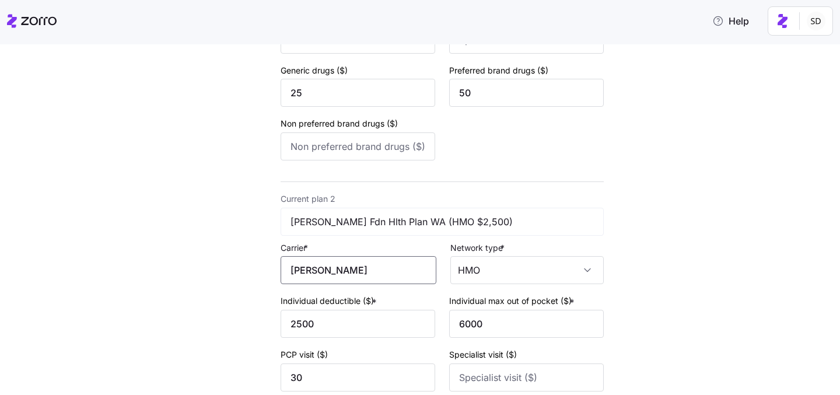
click at [356, 278] on input "KAISER" at bounding box center [359, 270] width 156 height 28
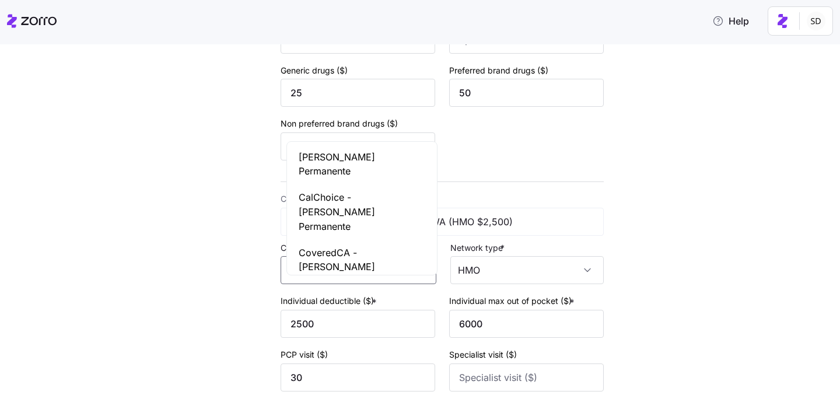
click at [356, 157] on span "Kaiser Permanente" at bounding box center [362, 164] width 127 height 29
type input "Kaiser Permanente"
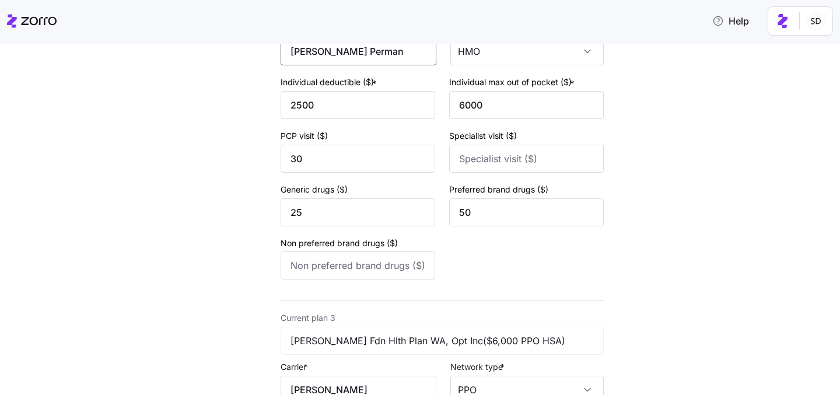
scroll to position [619, 0]
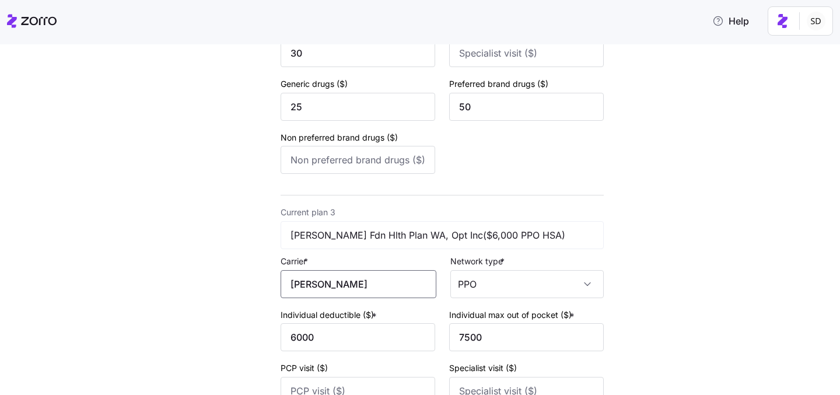
click at [348, 288] on input "KAISER" at bounding box center [359, 284] width 156 height 28
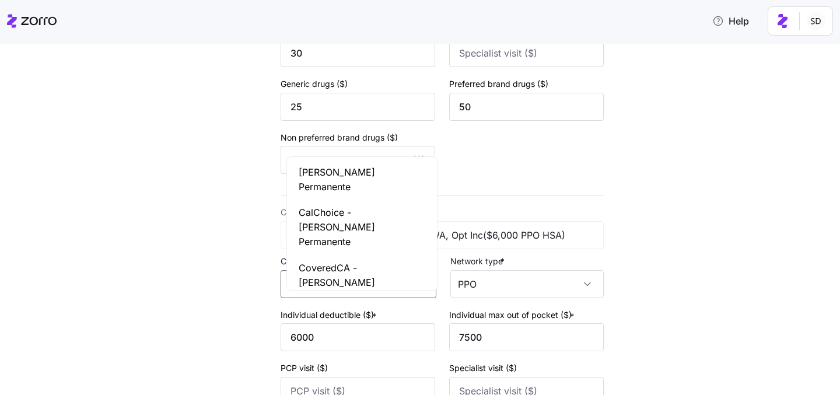
click at [366, 178] on span "Kaiser Permanente" at bounding box center [362, 179] width 127 height 29
type input "Kaiser Permanente"
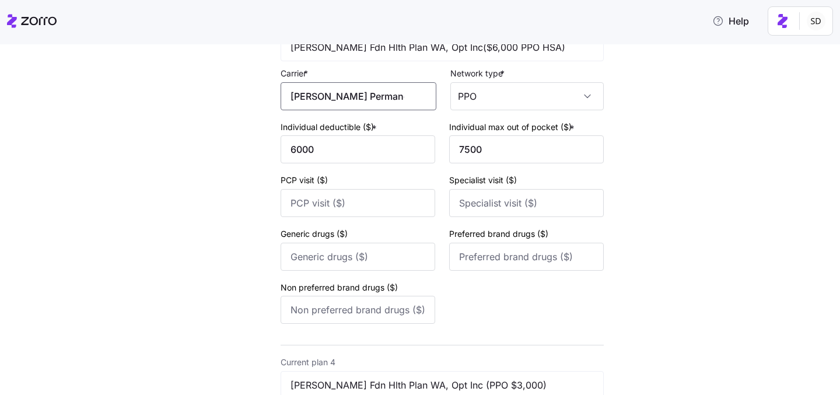
scroll to position [1008, 0]
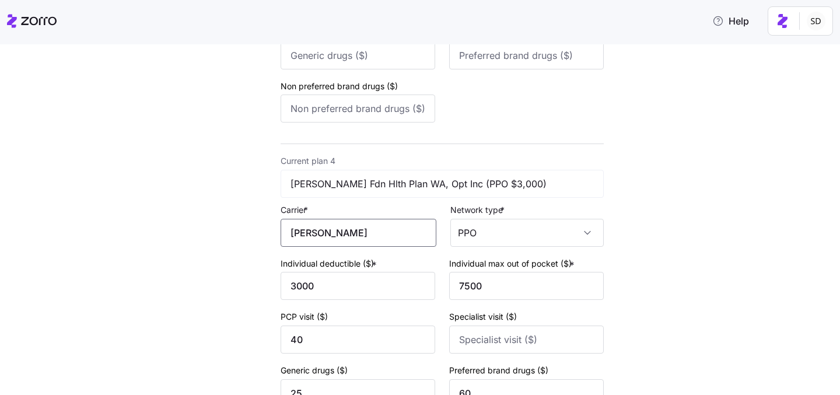
click at [362, 241] on input "KAISER" at bounding box center [359, 233] width 156 height 28
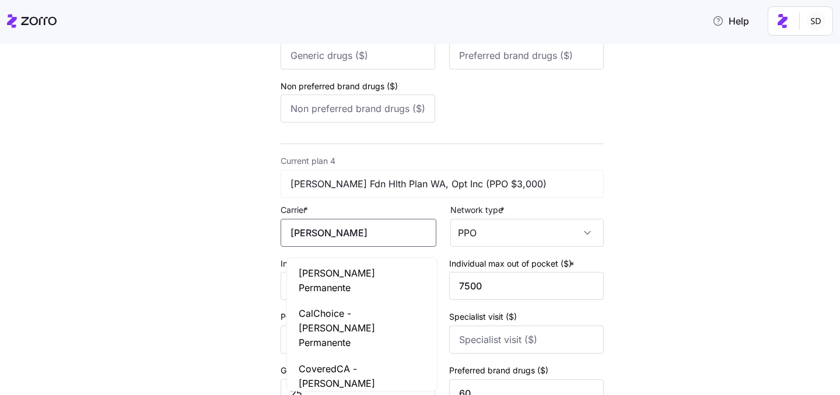
click at [365, 279] on span "Kaiser Permanente" at bounding box center [362, 280] width 127 height 29
type input "Kaiser Permanente"
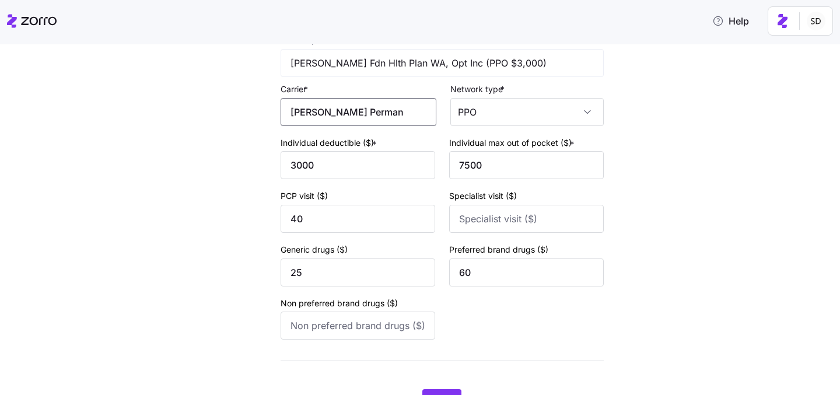
scroll to position [1196, 0]
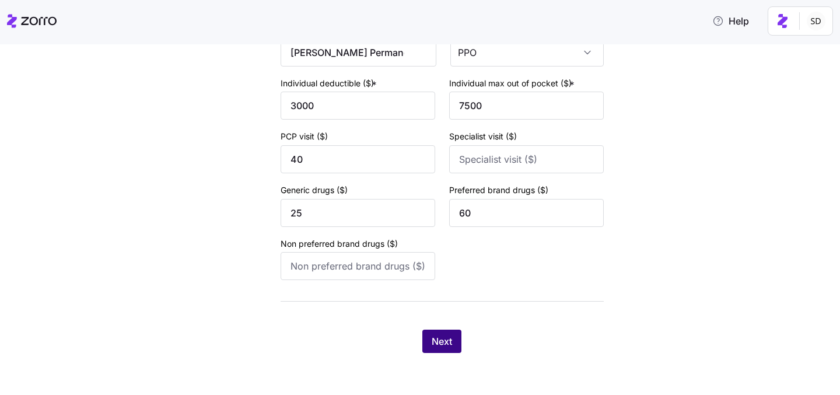
click at [435, 335] on span "Next" at bounding box center [442, 341] width 20 height 14
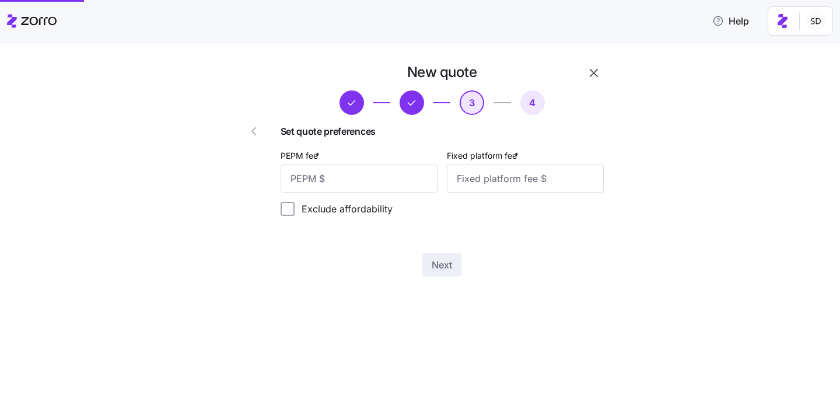
scroll to position [0, 0]
click at [385, 172] on input "PEPM fee *" at bounding box center [359, 179] width 157 height 28
type input "50"
click at [528, 179] on input "Fixed platform fee *" at bounding box center [525, 179] width 157 height 28
type input "-"
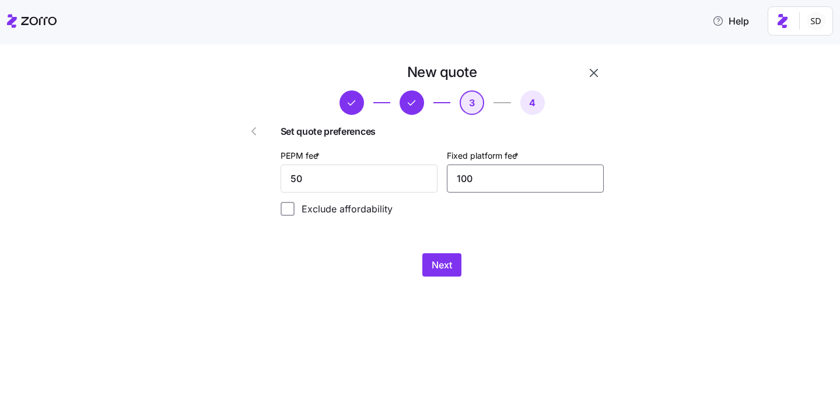
type input "100"
click at [401, 286] on div "New quote 3 4 Set quote preferences PEPM fee * 50 Fixed platform fee * 100 Excl…" at bounding box center [428, 177] width 408 height 228
click at [422, 264] on button "Next" at bounding box center [441, 264] width 39 height 23
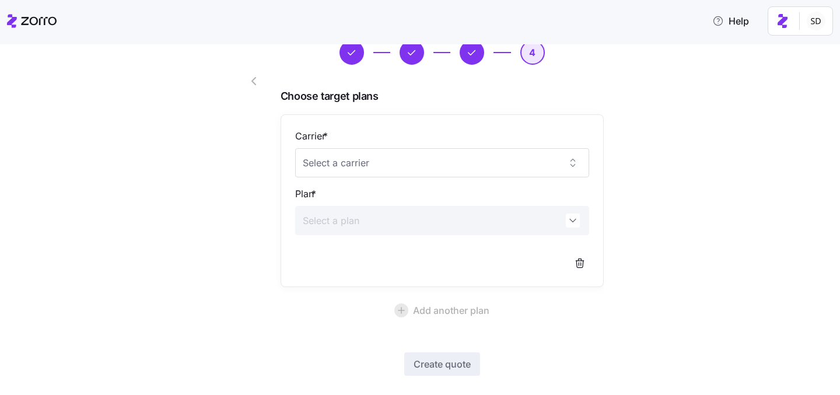
scroll to position [71, 0]
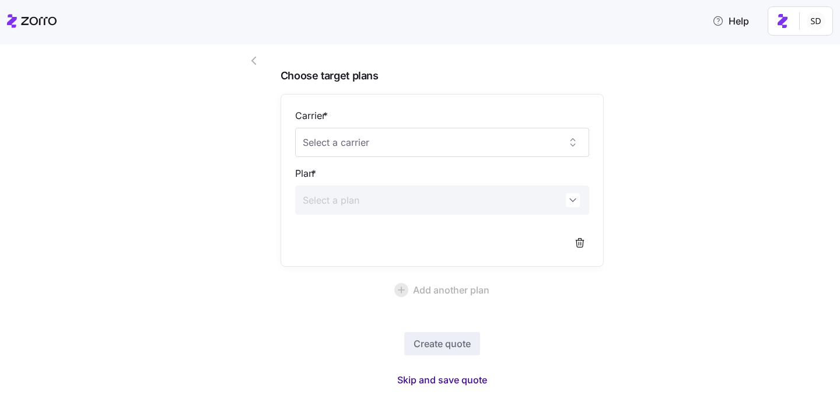
click at [441, 380] on span "Skip and save quote" at bounding box center [442, 380] width 90 height 14
click at [443, 381] on span "Skip and save quote" at bounding box center [442, 380] width 90 height 14
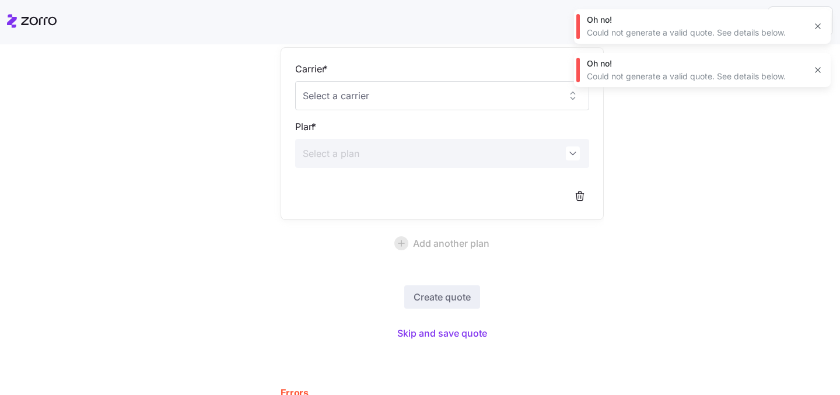
scroll to position [0, 0]
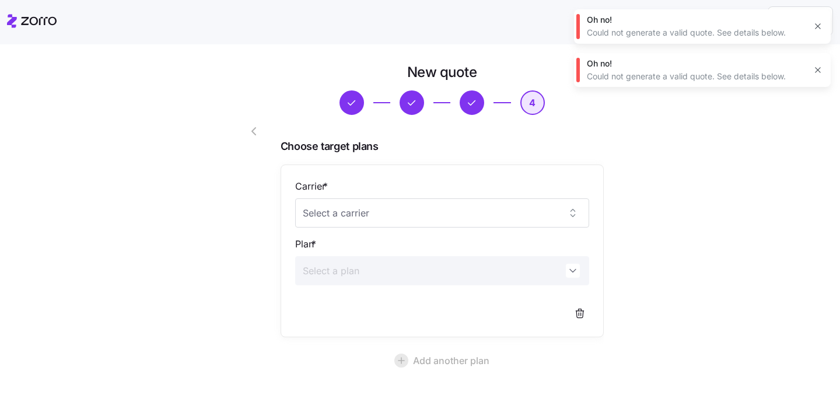
click at [810, 67] on button "button" at bounding box center [818, 70] width 16 height 16
click at [817, 30] on icon "button" at bounding box center [817, 26] width 9 height 9
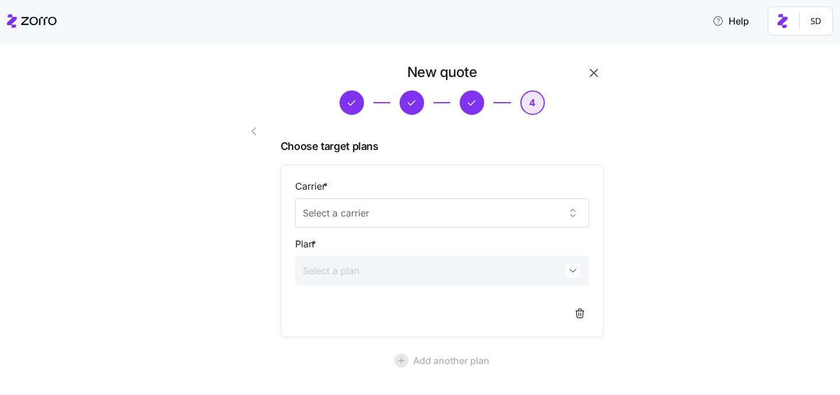
scroll to position [8, 0]
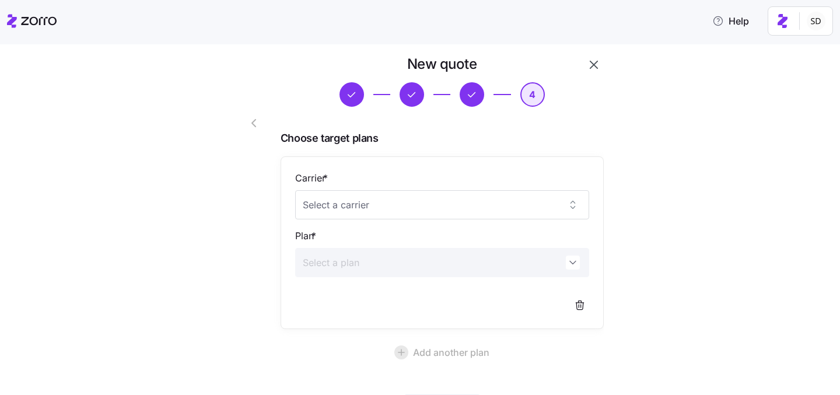
click at [592, 64] on icon "button" at bounding box center [594, 65] width 14 height 14
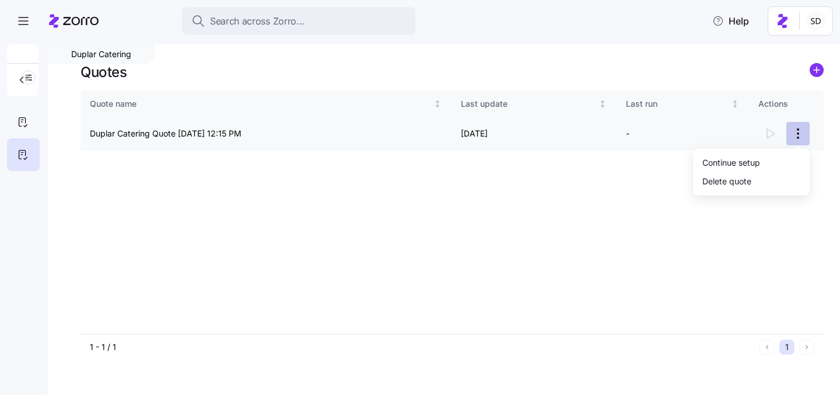
click at [799, 134] on html "Search across Zorro... Help Duplar Catering Quotes Quote name Last update Last …" at bounding box center [420, 194] width 840 height 388
click at [782, 160] on div "Continue setup" at bounding box center [751, 162] width 107 height 19
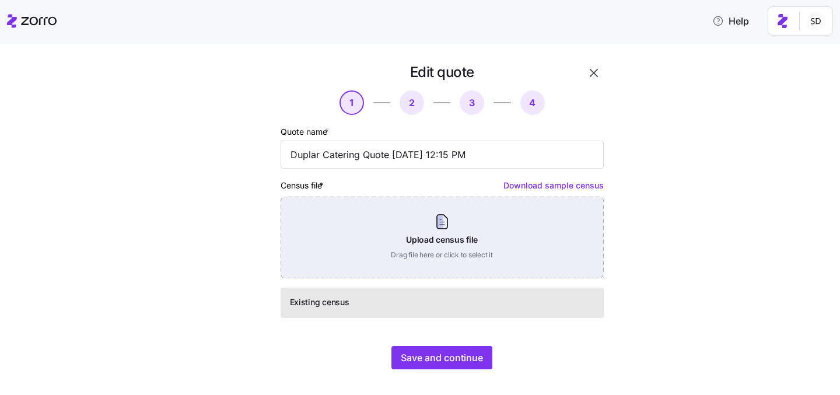
click at [453, 238] on div "Upload census file Drag file here or click to select it" at bounding box center [442, 238] width 323 height 82
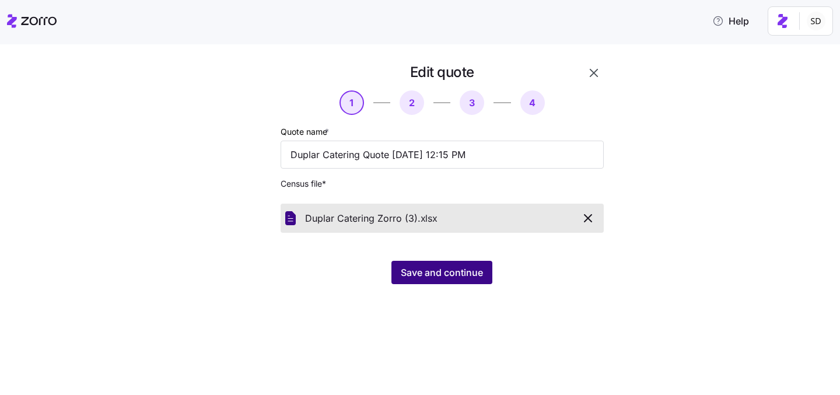
click at [432, 274] on span "Save and continue" at bounding box center [442, 272] width 82 height 14
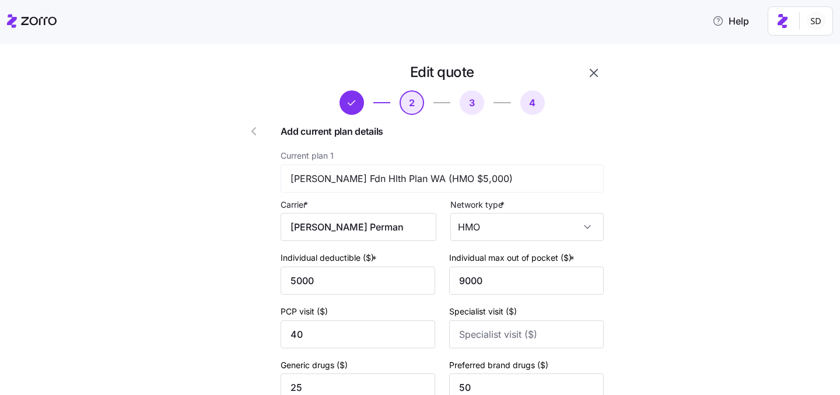
type input "KAISER"
click at [397, 233] on input "KAISER" at bounding box center [359, 227] width 156 height 28
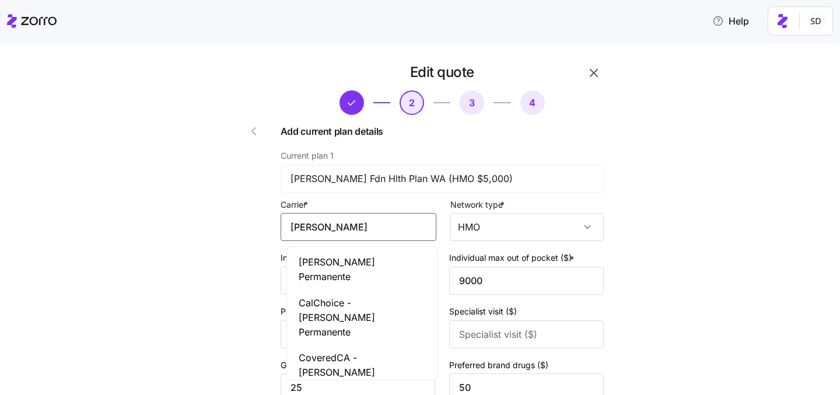
click at [394, 256] on div "Kaiser Permanente" at bounding box center [361, 269] width 145 height 41
type input "Kaiser Permanente"
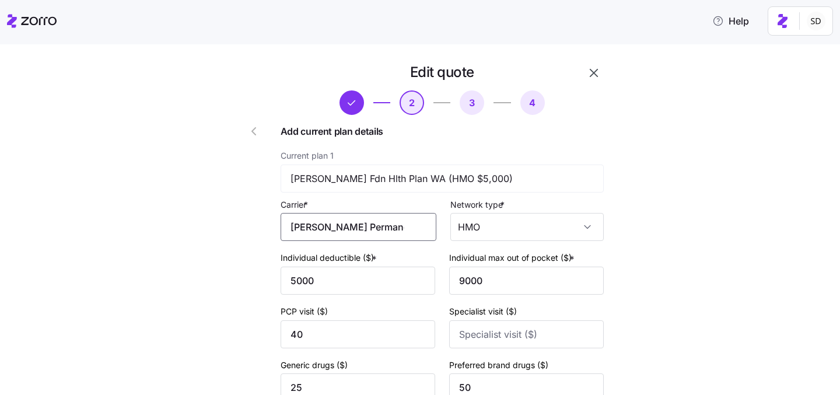
scroll to position [273, 0]
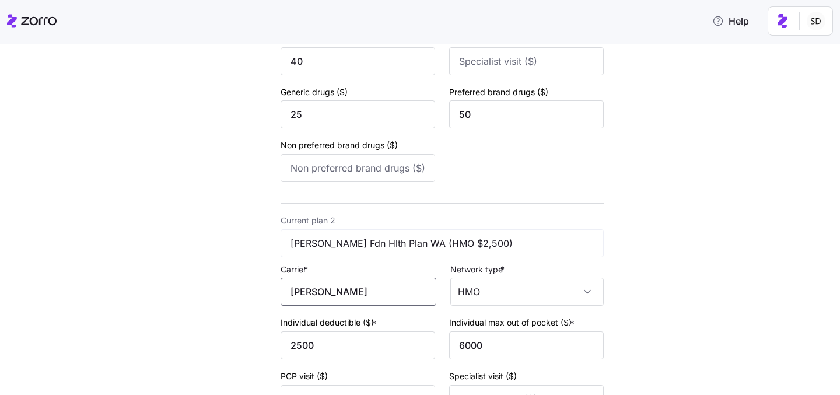
click at [388, 294] on input "KAISER" at bounding box center [359, 292] width 156 height 28
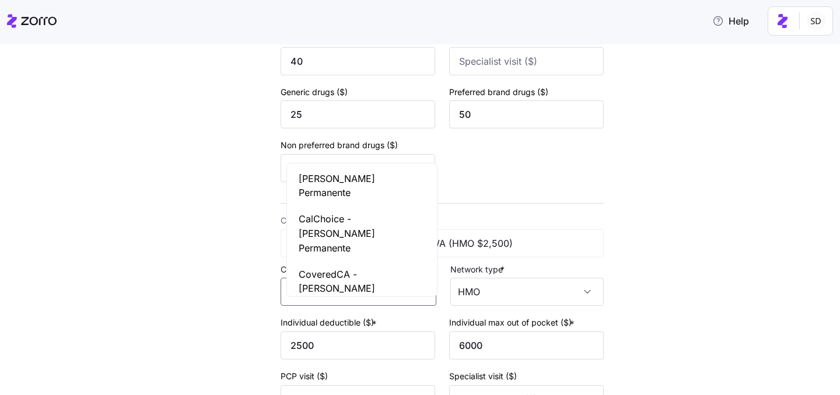
click at [372, 186] on div "Kaiser Permanente" at bounding box center [361, 186] width 145 height 41
type input "Kaiser Permanente"
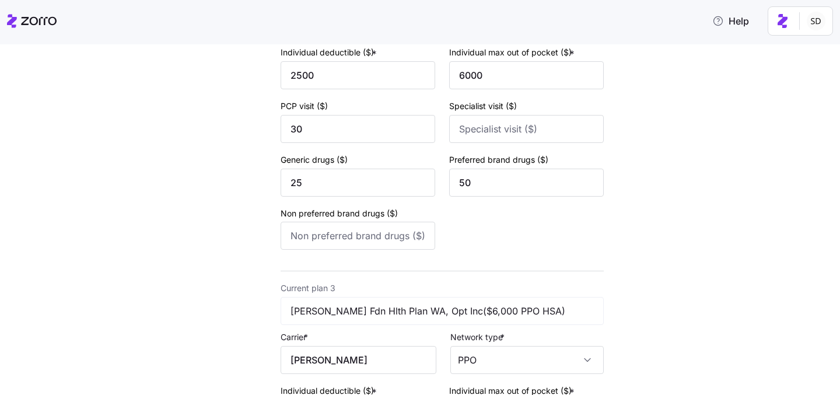
scroll to position [600, 0]
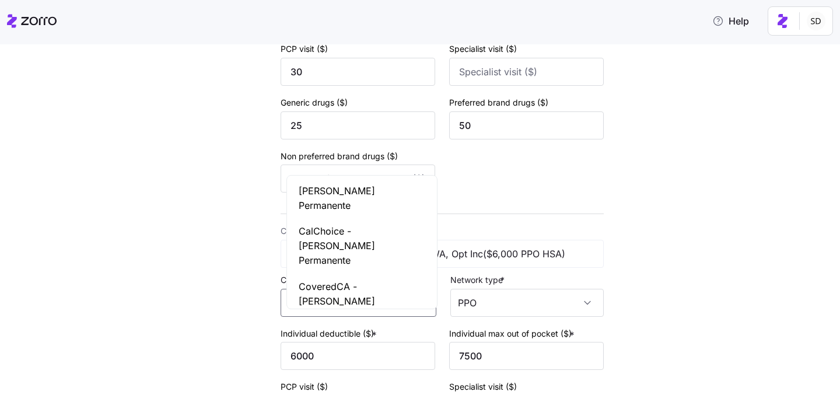
click at [386, 306] on input "KAISER" at bounding box center [359, 303] width 156 height 28
click at [377, 201] on div "Kaiser Permanente" at bounding box center [361, 198] width 145 height 41
type input "Kaiser Permanente"
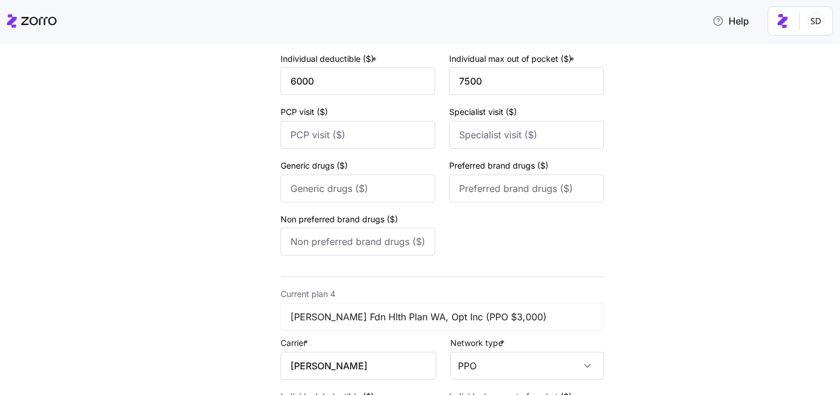
scroll to position [1040, 0]
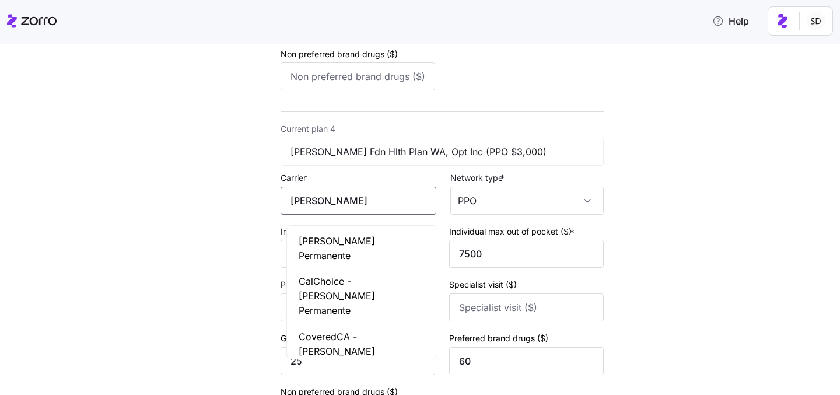
click at [377, 202] on input "KAISER" at bounding box center [359, 201] width 156 height 28
click at [383, 229] on div "Kaiser Permanente" at bounding box center [361, 248] width 145 height 41
type input "Kaiser Permanente"
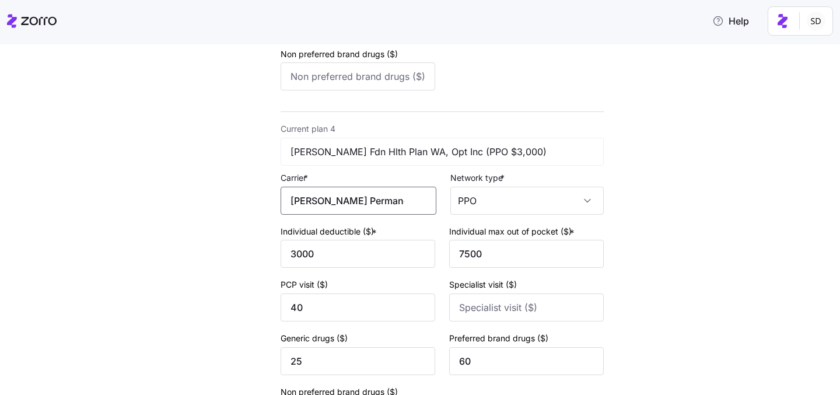
scroll to position [1196, 0]
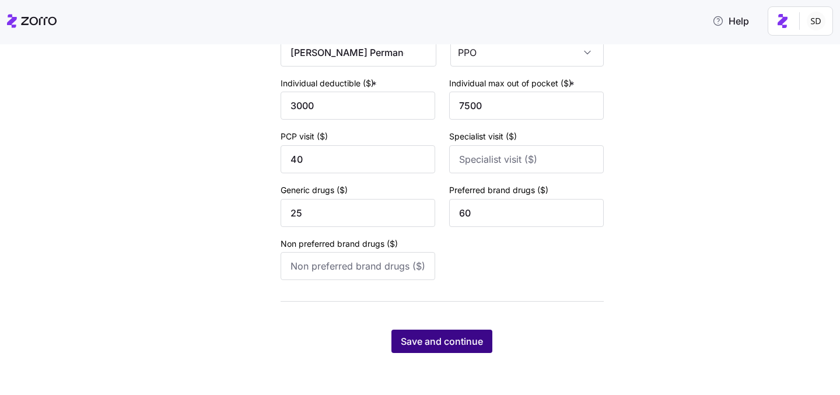
click at [417, 338] on span "Save and continue" at bounding box center [442, 341] width 82 height 14
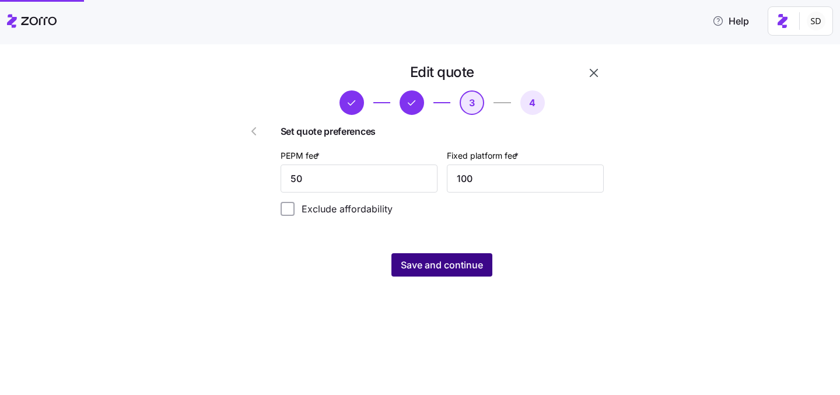
scroll to position [0, 0]
click at [408, 265] on span "Save and continue" at bounding box center [442, 265] width 82 height 14
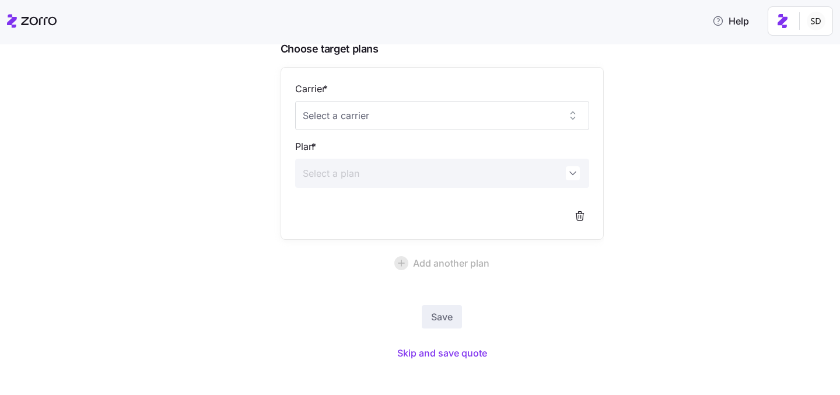
scroll to position [107, 0]
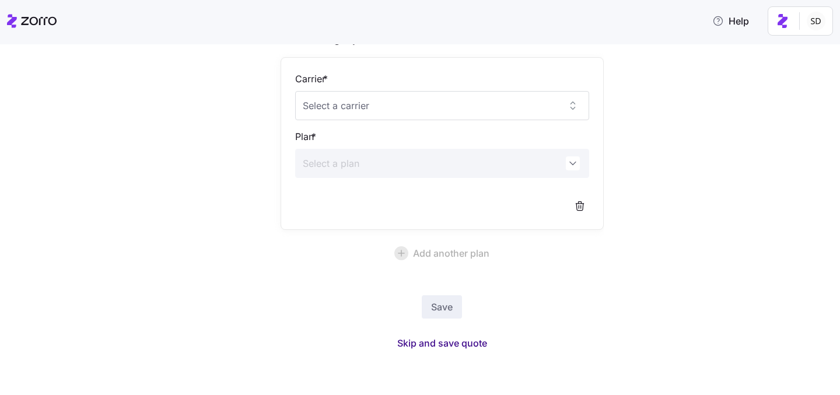
click at [443, 342] on span "Skip and save quote" at bounding box center [442, 343] width 90 height 14
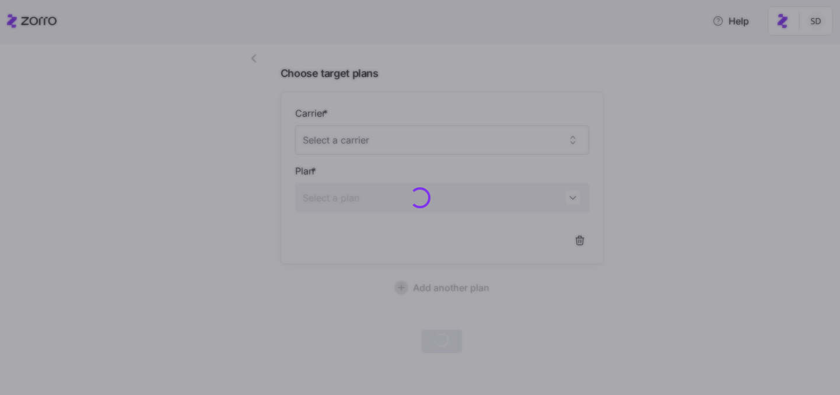
scroll to position [72, 0]
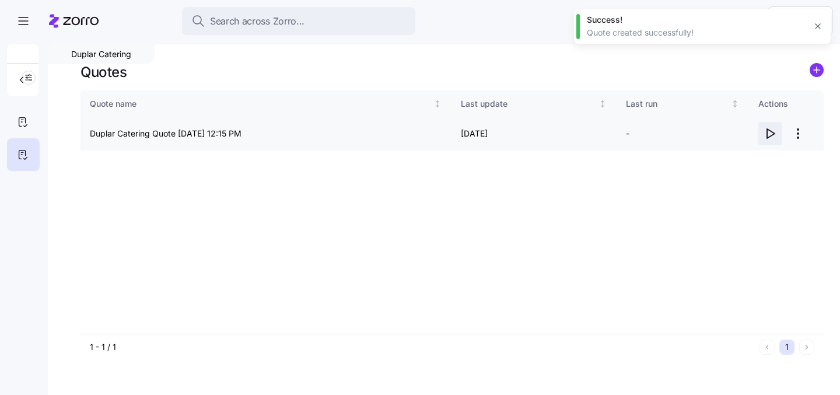
click at [771, 132] on icon "button" at bounding box center [770, 134] width 14 height 14
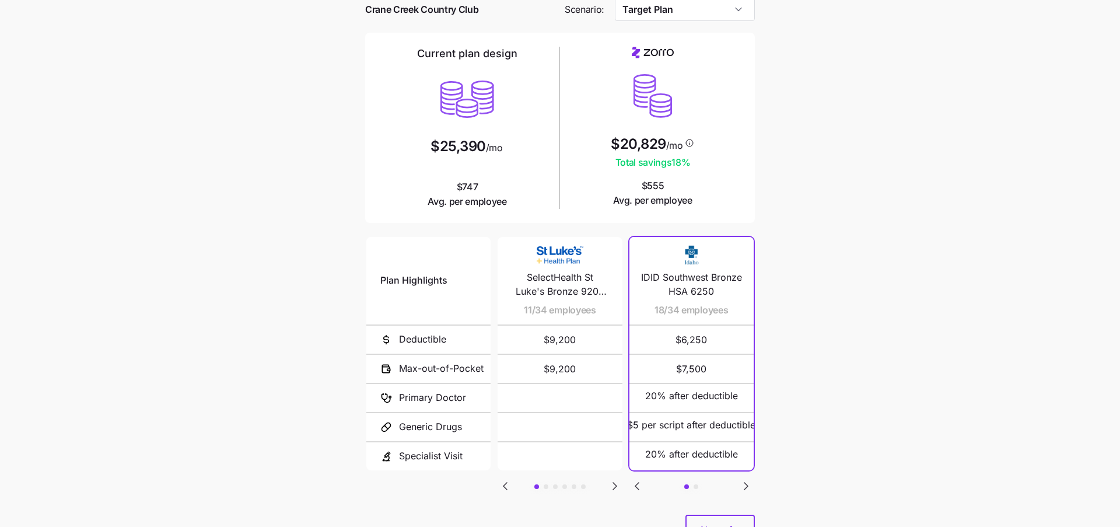
scroll to position [85, 0]
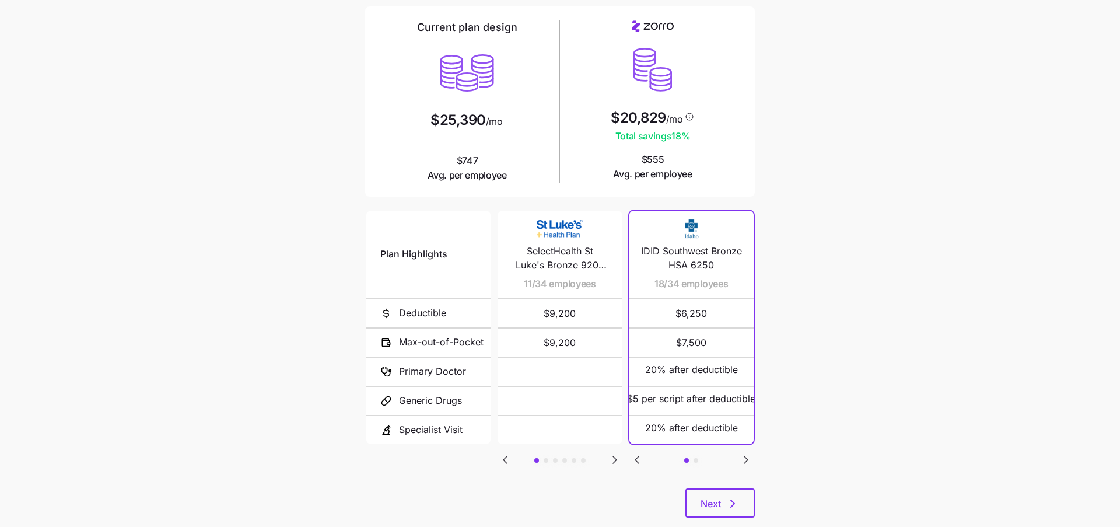
click at [613, 456] on icon "Go to next slide" at bounding box center [615, 459] width 4 height 7
click at [506, 456] on icon "Go to previous slide" at bounding box center [506, 459] width 4 height 7
click at [498, 465] on div "Plan Highlights Deductible Max-out-of-Pocket Primary Doctor Generic Drugs Speci…" at bounding box center [560, 348] width 390 height 280
click at [499, 462] on icon "Go to previous slide" at bounding box center [505, 460] width 14 height 14
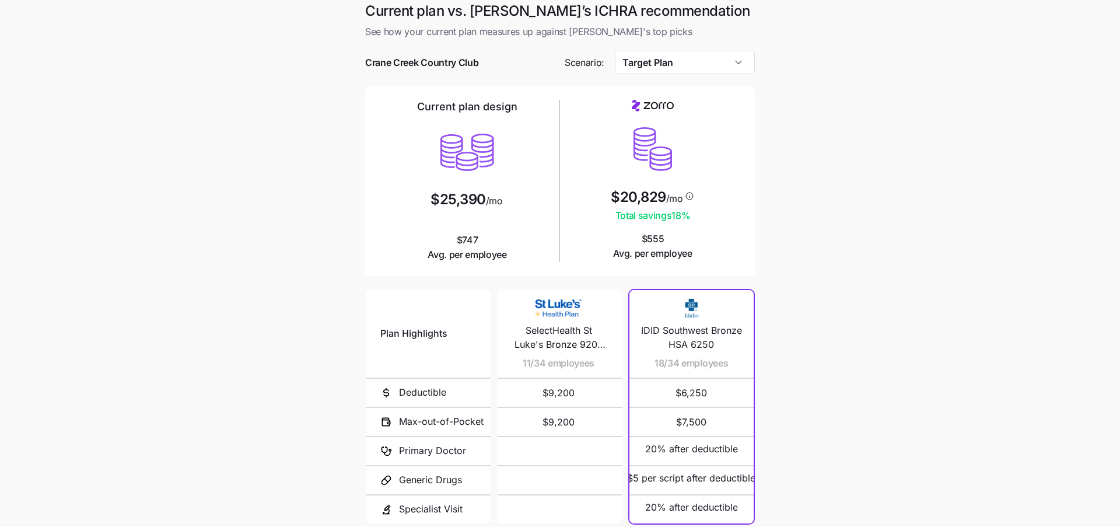
scroll to position [0, 0]
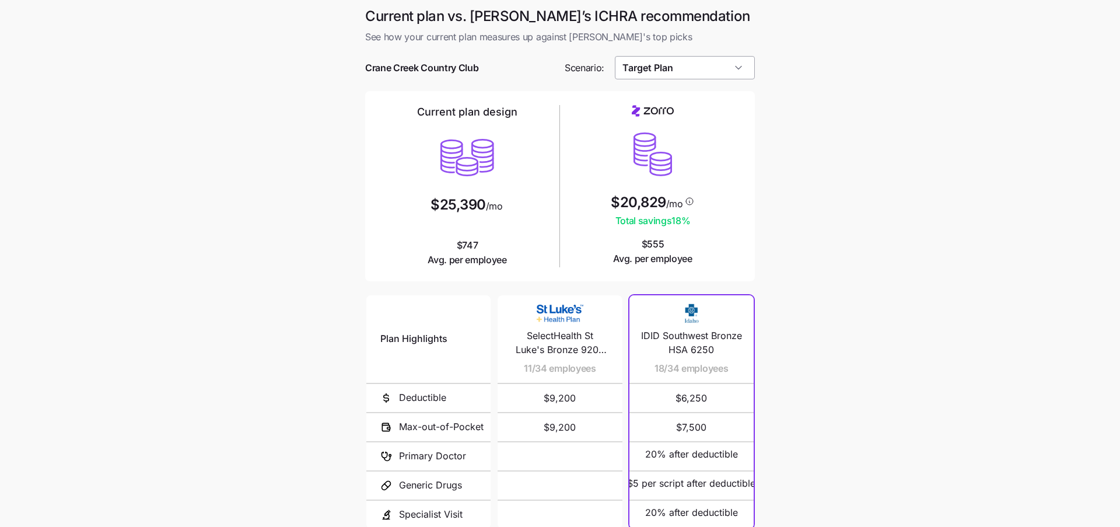
click at [719, 58] on input "Target Plan" at bounding box center [685, 67] width 141 height 23
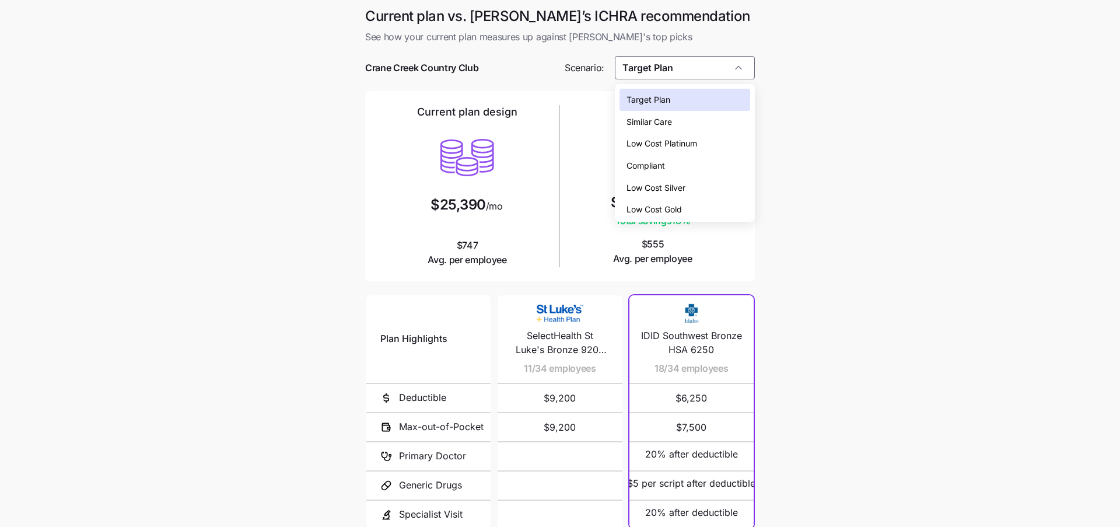
click at [689, 184] on div "Low Cost Silver" at bounding box center [685, 188] width 131 height 22
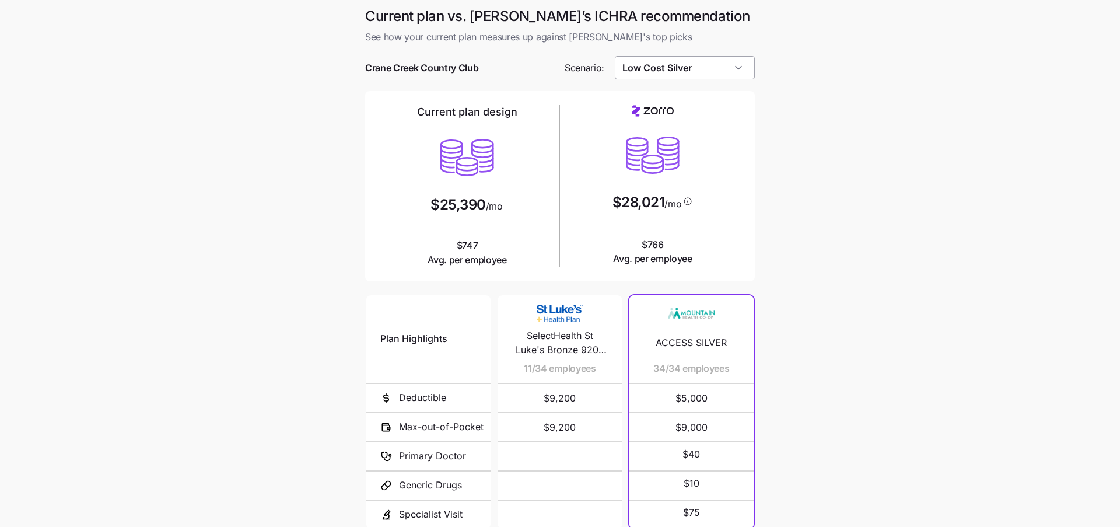
click at [718, 64] on input "Low Cost Silver" at bounding box center [685, 67] width 141 height 23
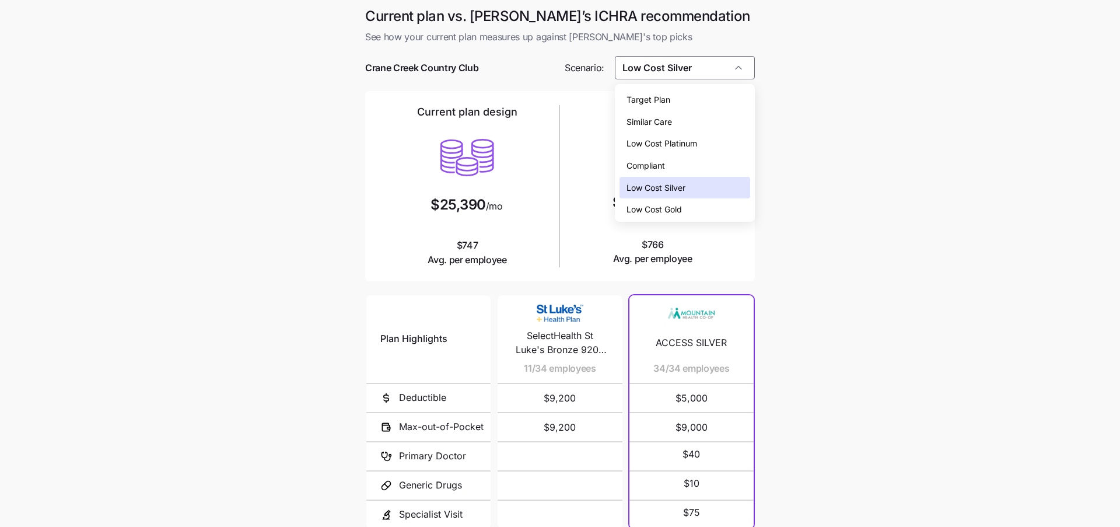
click at [694, 205] on div "Low Cost Gold" at bounding box center [685, 209] width 131 height 22
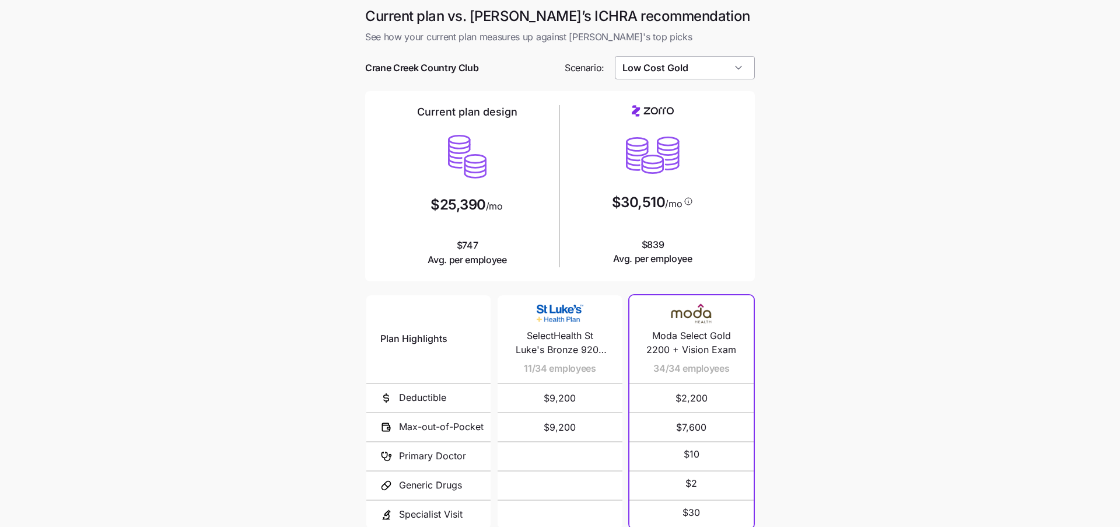
click at [725, 58] on input "Low Cost Gold" at bounding box center [685, 67] width 141 height 23
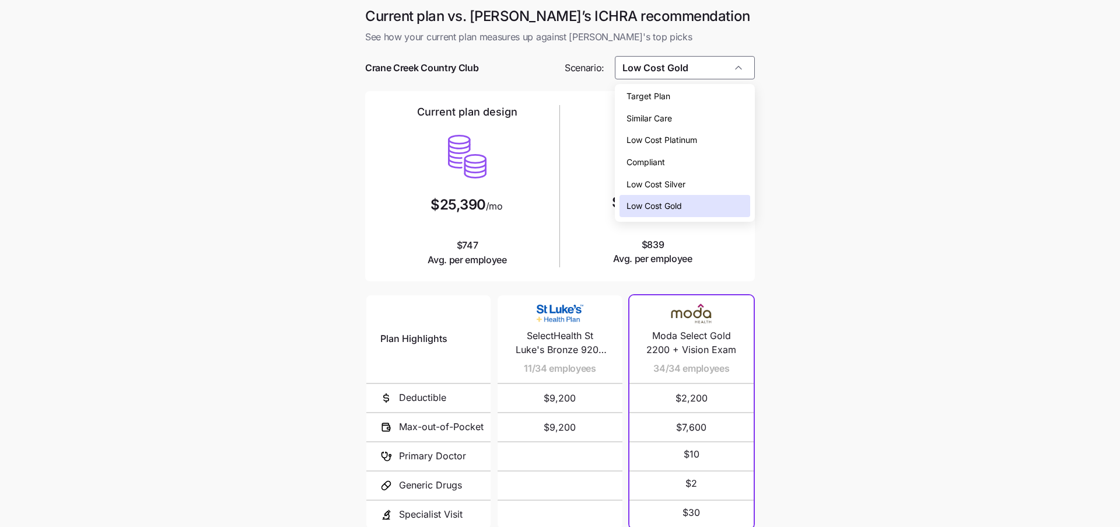
click at [697, 142] on span "Low Cost Platinum" at bounding box center [662, 140] width 71 height 13
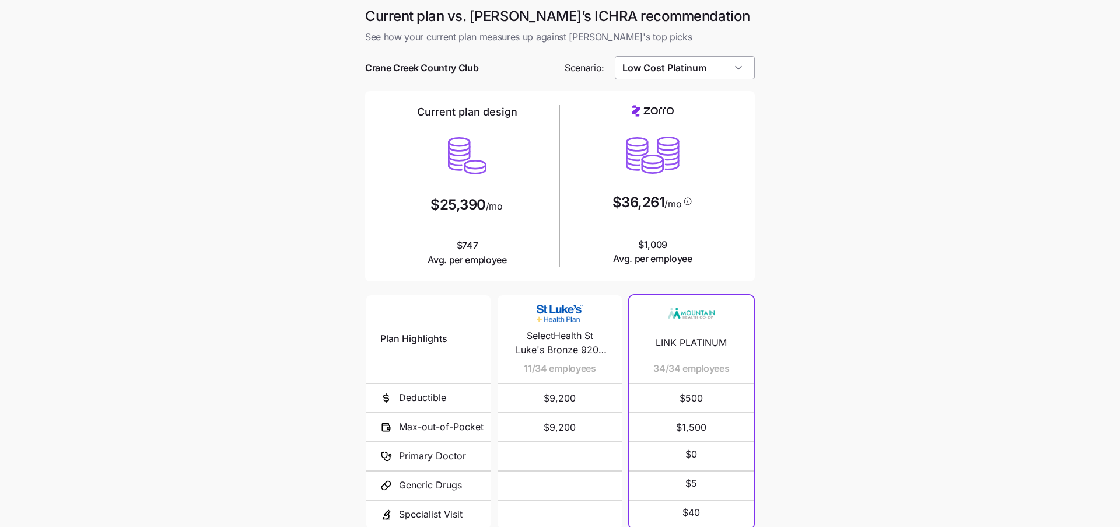
click at [715, 72] on input "Low Cost Platinum" at bounding box center [685, 67] width 141 height 23
click at [692, 123] on div "Similar Care" at bounding box center [685, 118] width 131 height 22
type input "Similar Care"
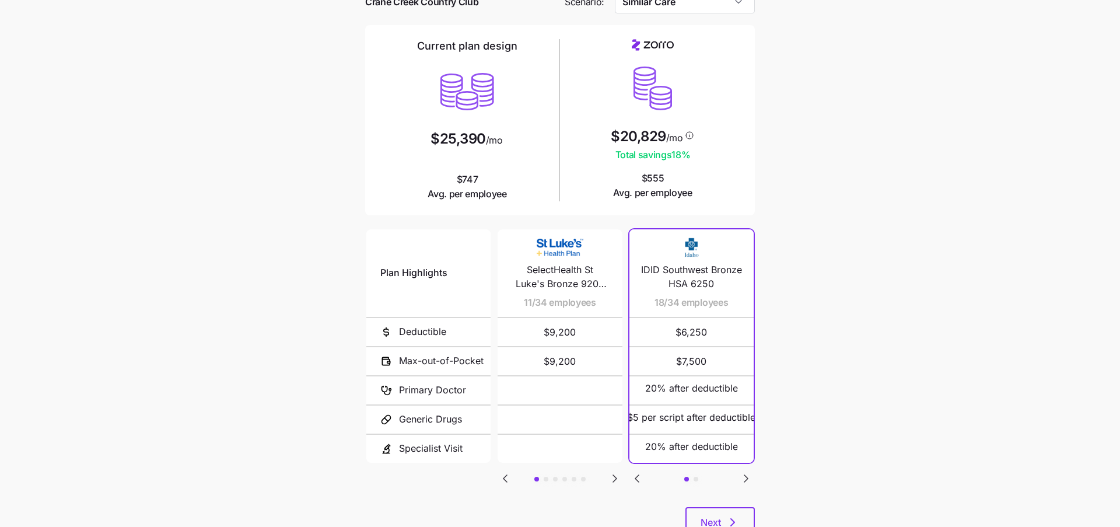
scroll to position [110, 0]
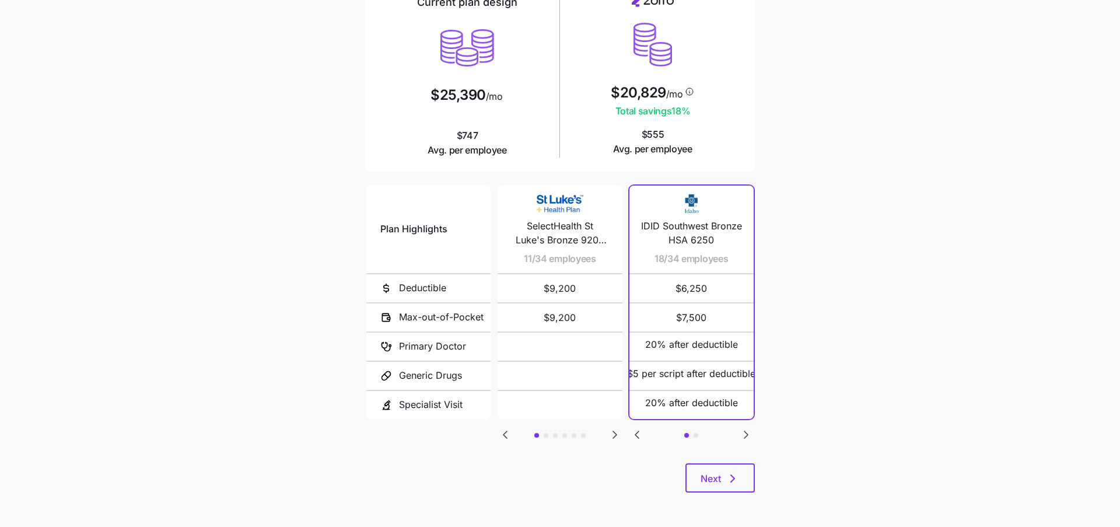
click at [742, 438] on icon "Go to next slide" at bounding box center [746, 435] width 14 height 14
click at [642, 432] on icon "Go to previous slide" at bounding box center [637, 435] width 14 height 14
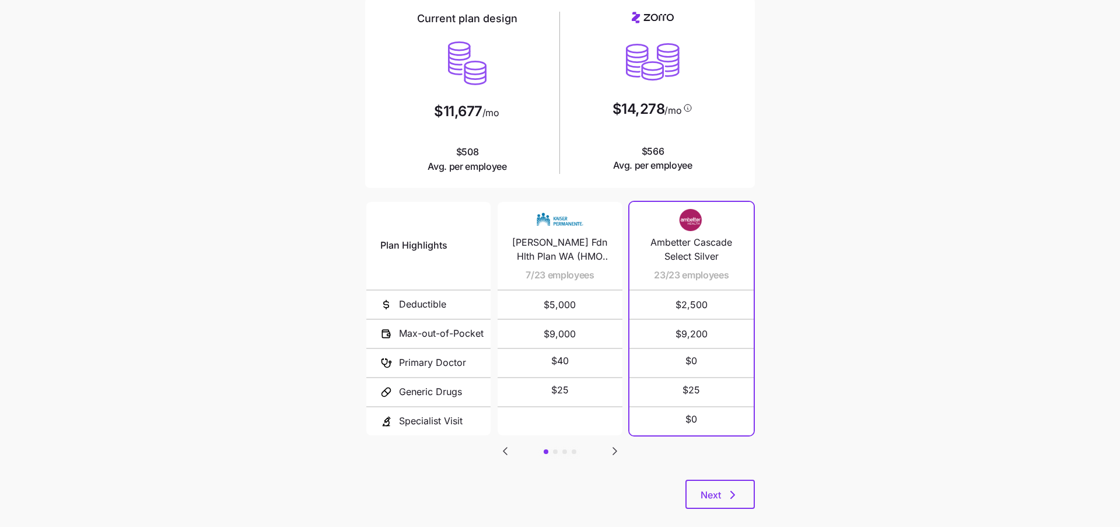
scroll to position [110, 0]
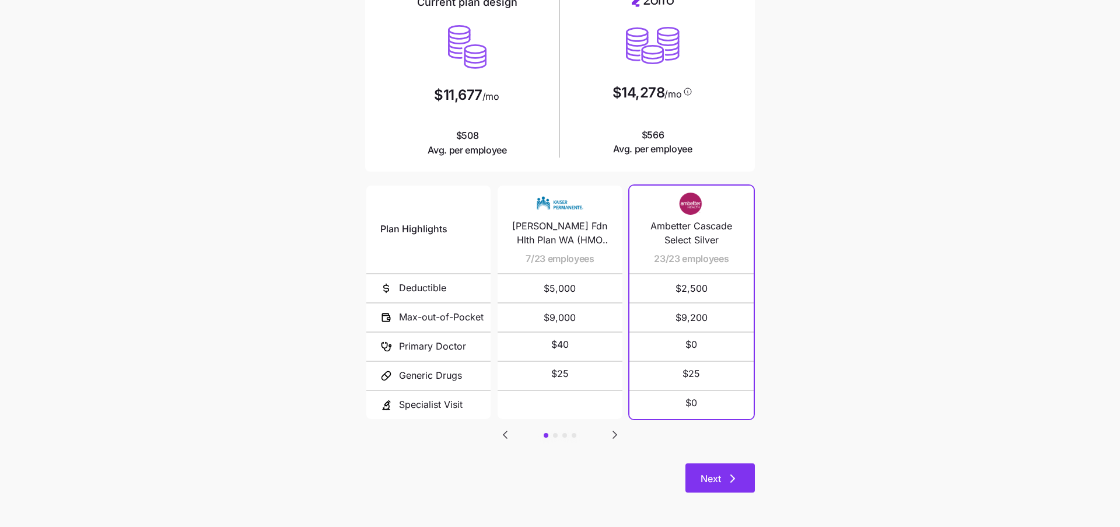
click at [721, 476] on span "Next" at bounding box center [720, 478] width 39 height 14
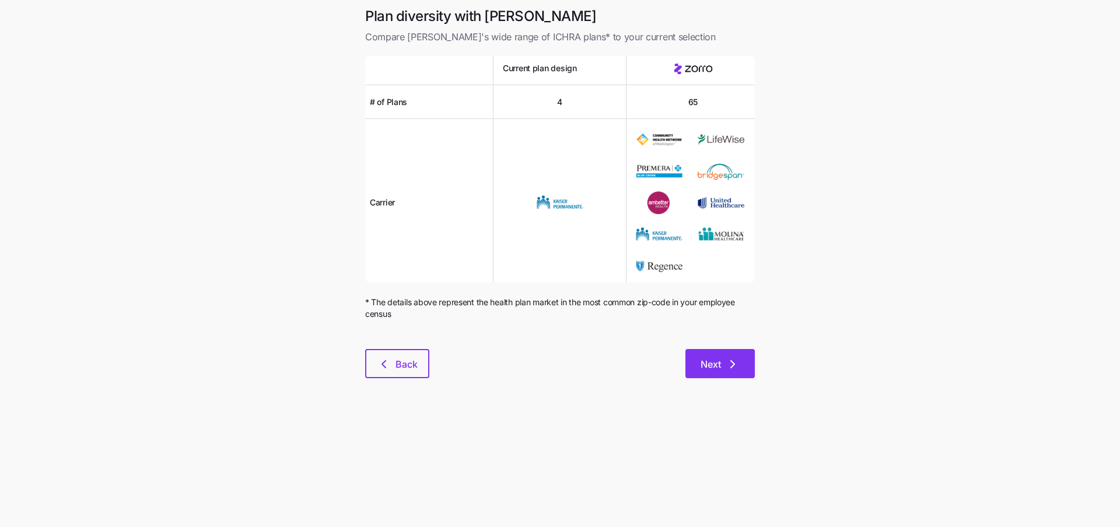
click at [715, 365] on span "Next" at bounding box center [711, 364] width 20 height 14
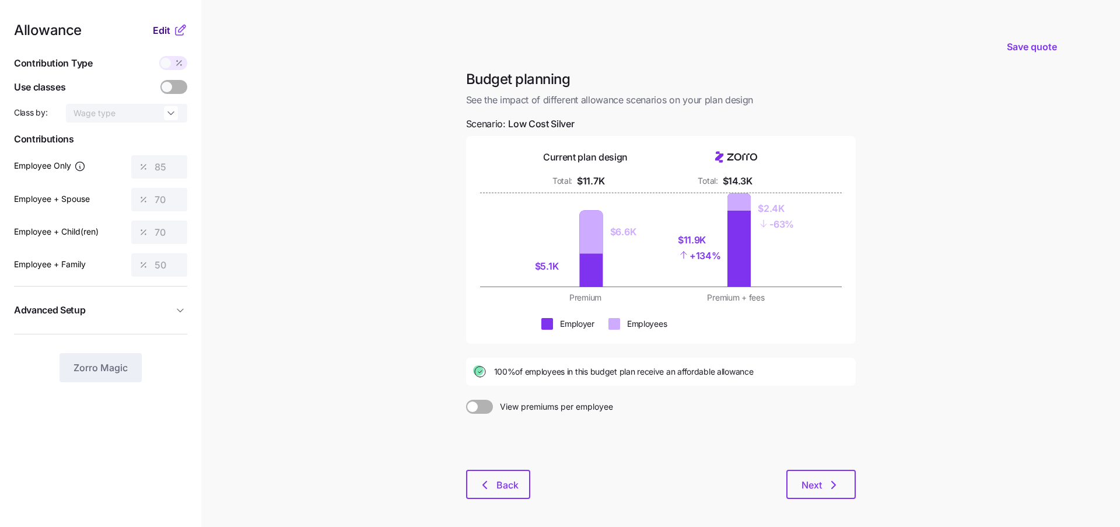
click at [162, 34] on span "Edit" at bounding box center [162, 30] width 18 height 14
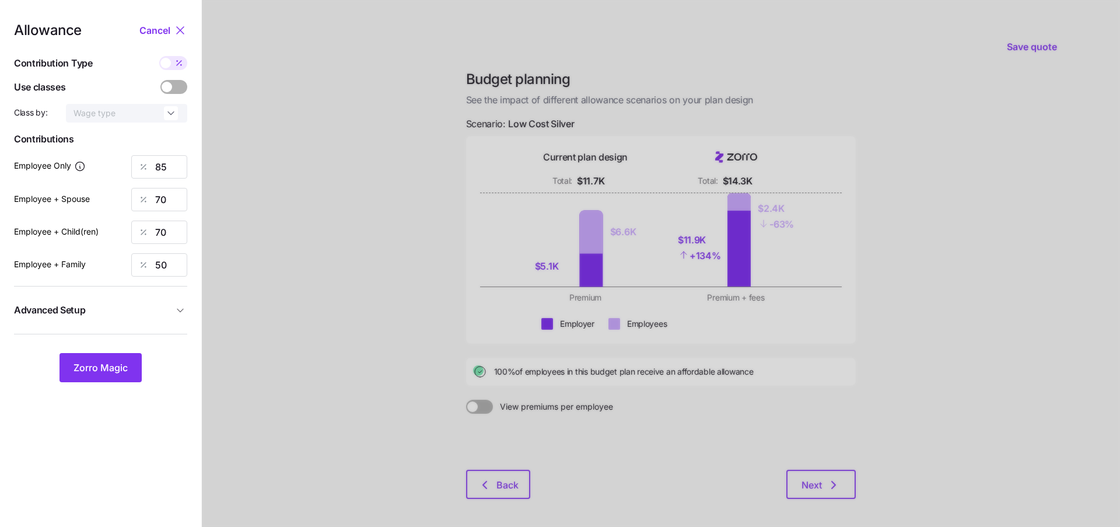
click at [170, 62] on span at bounding box center [165, 63] width 11 height 11
click at [159, 56] on input "checkbox" at bounding box center [159, 56] width 0 height 0
type input "450"
type input "741"
type input "648"
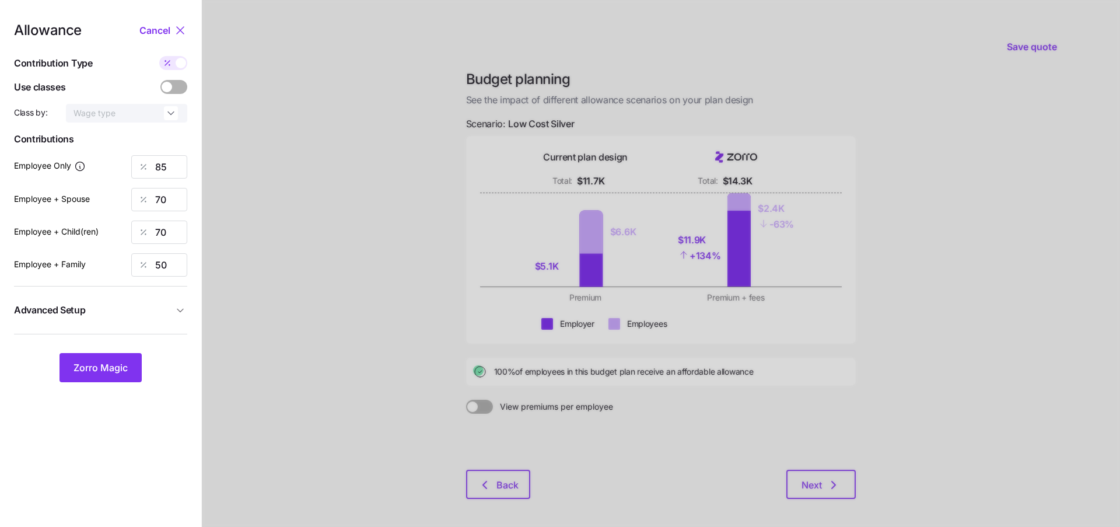
type input "728"
click at [174, 165] on input "450" at bounding box center [159, 166] width 56 height 23
click at [160, 172] on input "220" at bounding box center [159, 166] width 56 height 23
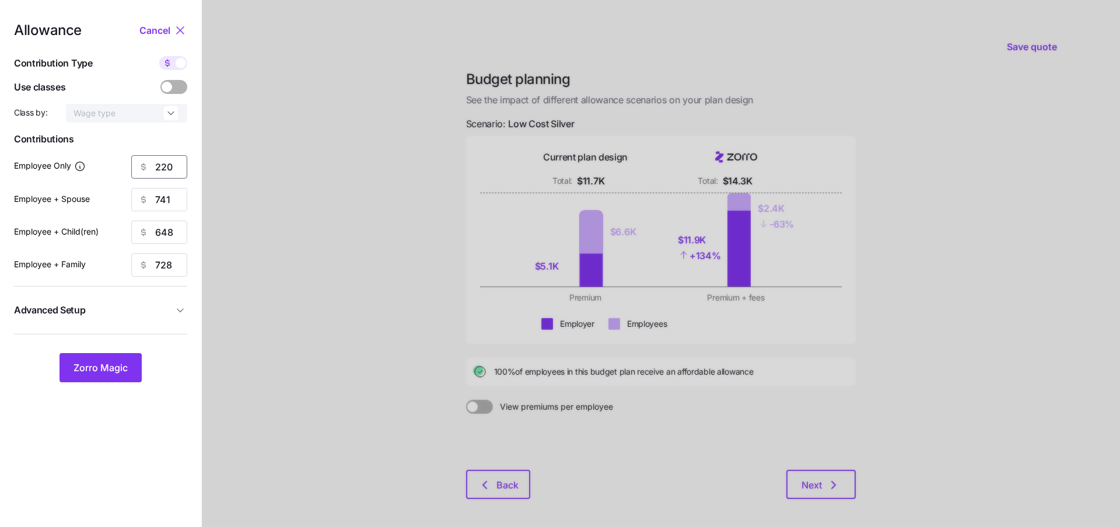
type input "220"
click at [155, 198] on div at bounding box center [143, 199] width 23 height 22
click at [159, 198] on input "741" at bounding box center [159, 199] width 56 height 23
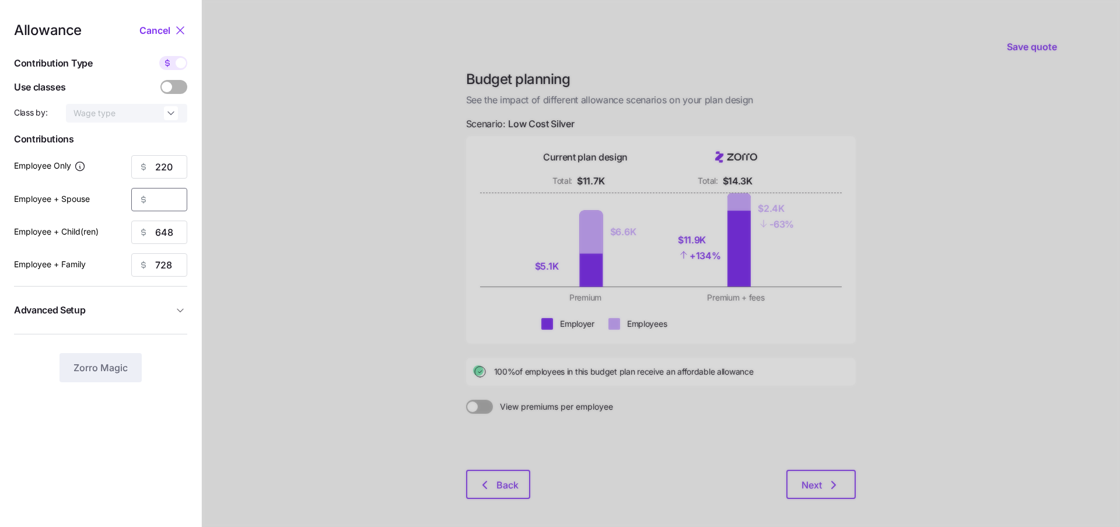
paste input "220"
type input "220"
click at [174, 235] on input "648" at bounding box center [159, 232] width 56 height 23
paste input "220"
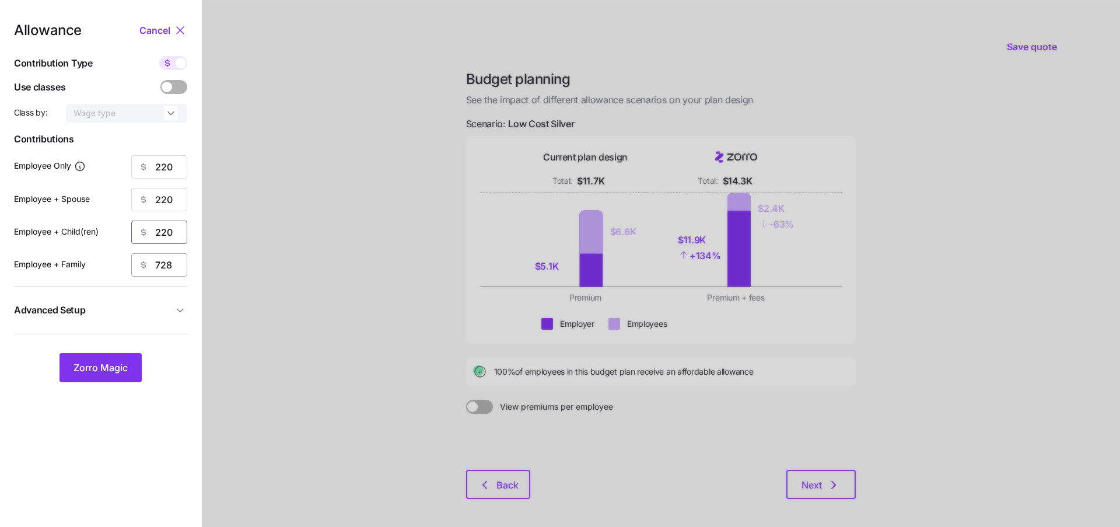
type input "220"
click at [170, 269] on input "728" at bounding box center [159, 264] width 56 height 23
paste input "220"
type input "220"
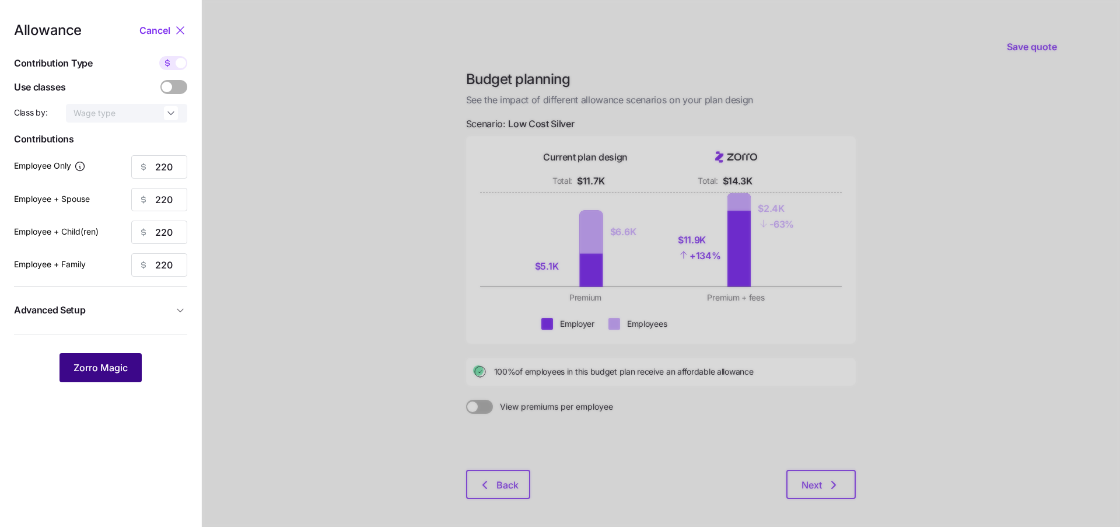
click at [89, 365] on span "Zorro Magic" at bounding box center [101, 368] width 54 height 14
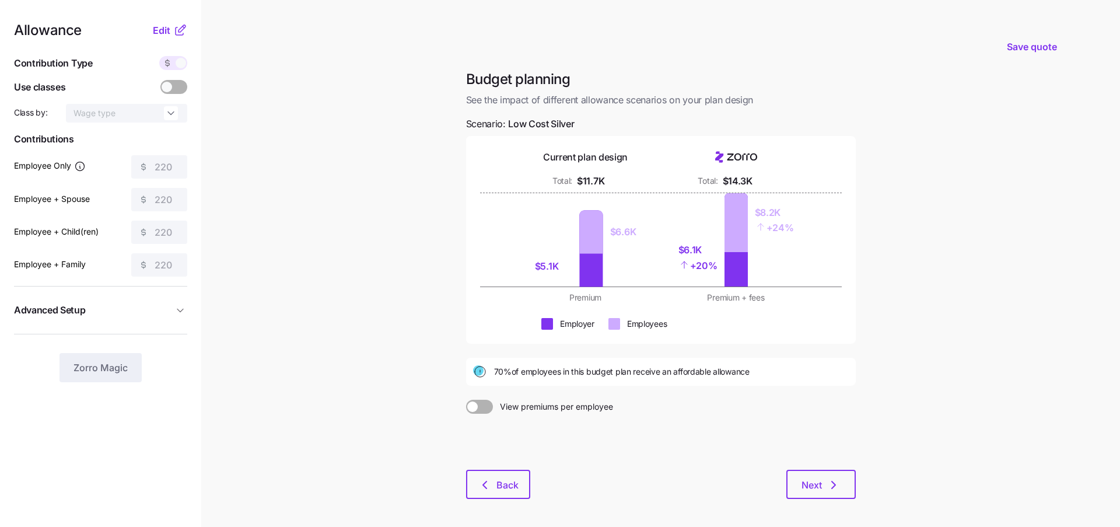
click at [485, 373] on icon at bounding box center [480, 371] width 11 height 11
